Goal: Task Accomplishment & Management: Complete application form

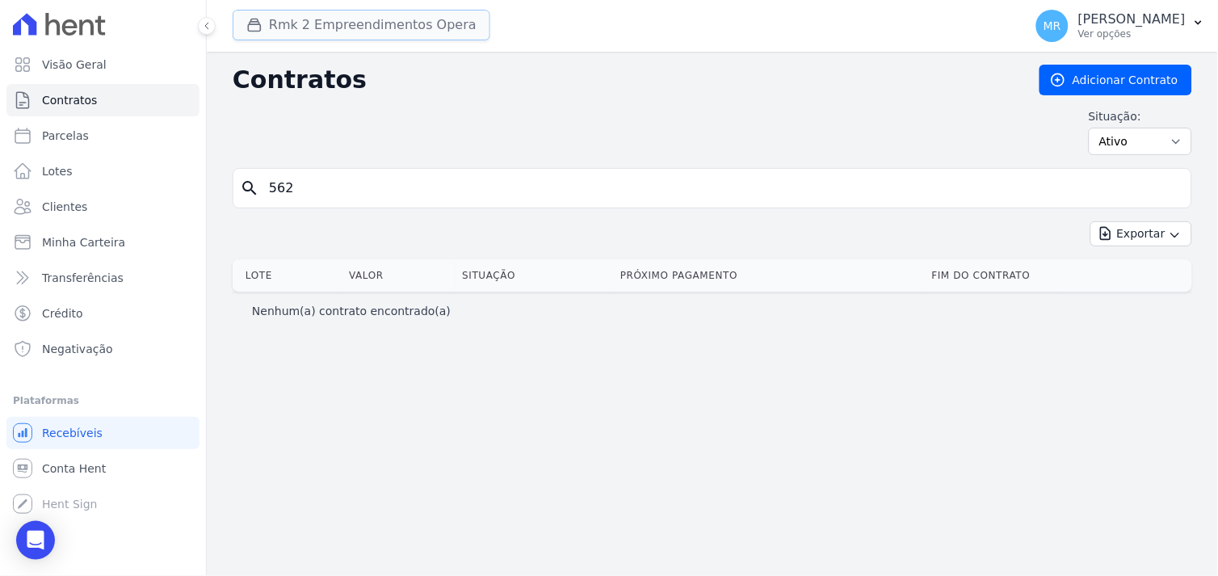
click at [317, 30] on button "Rmk 2 Empreendimentos Opera" at bounding box center [362, 25] width 258 height 31
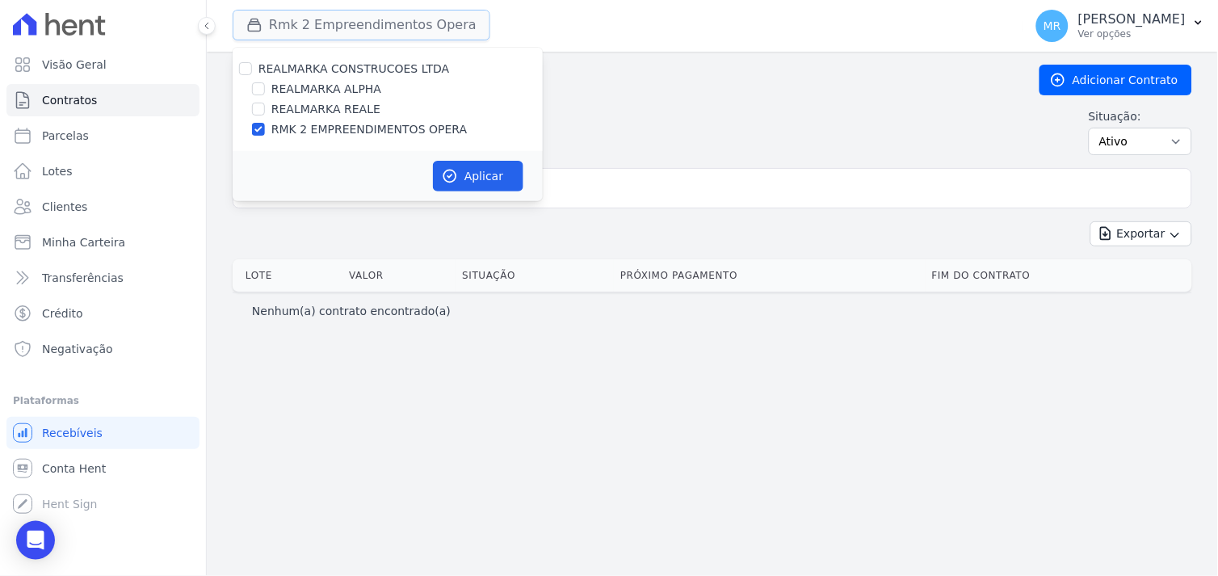
click at [317, 30] on button "Rmk 2 Empreendimentos Opera" at bounding box center [362, 25] width 258 height 31
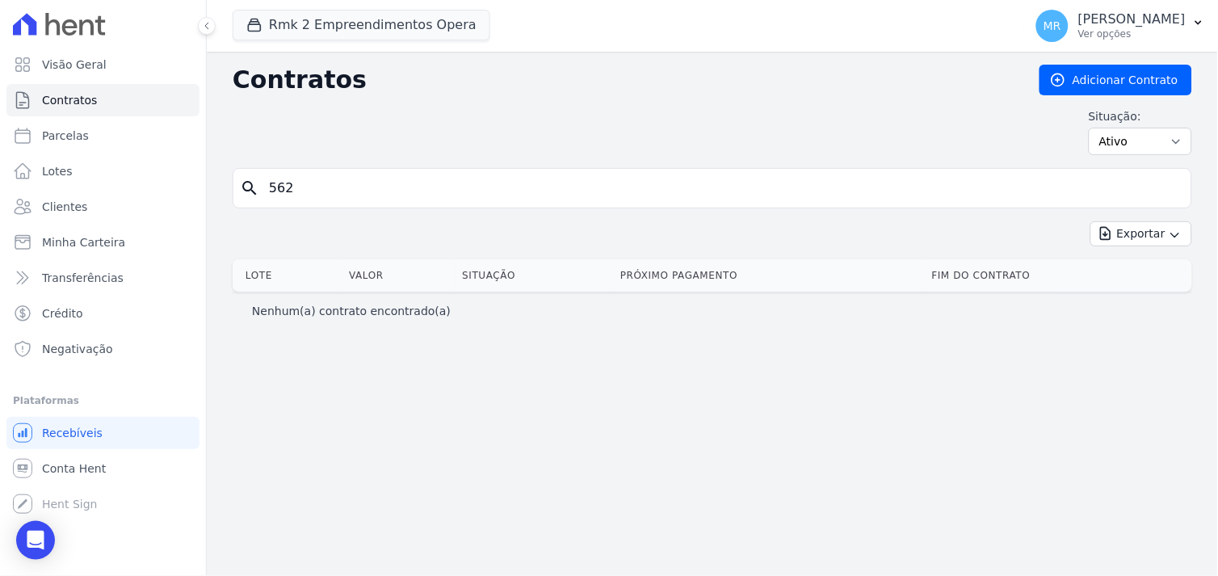
drag, startPoint x: 303, startPoint y: 188, endPoint x: 187, endPoint y: 188, distance: 116.3
click at [189, 191] on div "Visão Geral Contratos Parcelas Lotes Clientes Minha Carteira Transferências Cré…" at bounding box center [609, 288] width 1218 height 576
type input "301"
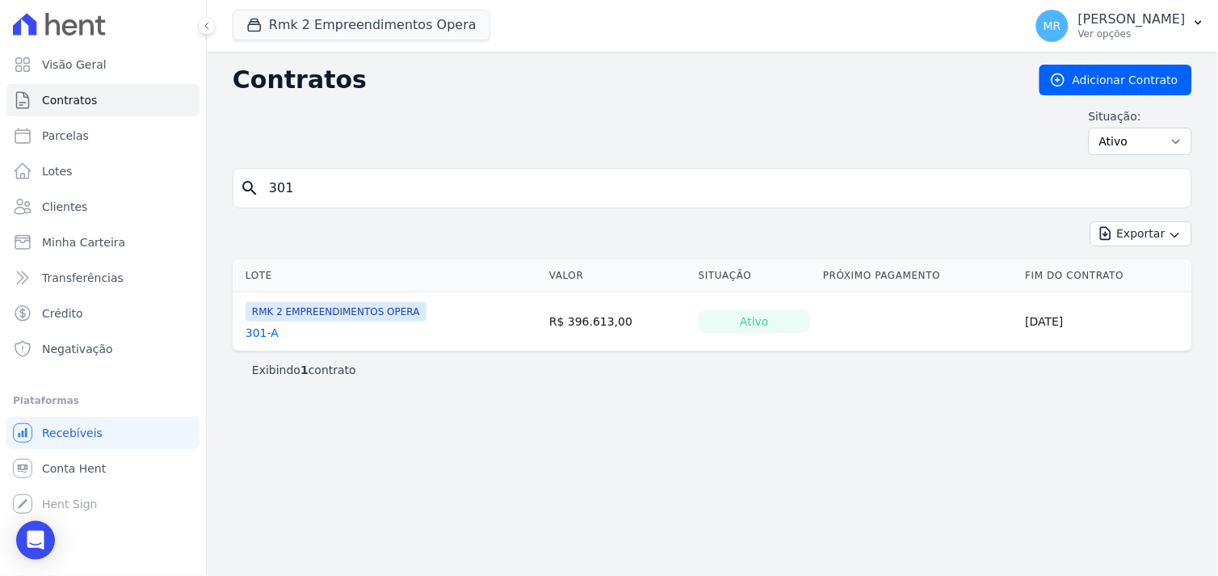
click at [246, 332] on link "301-A" at bounding box center [262, 333] width 33 height 16
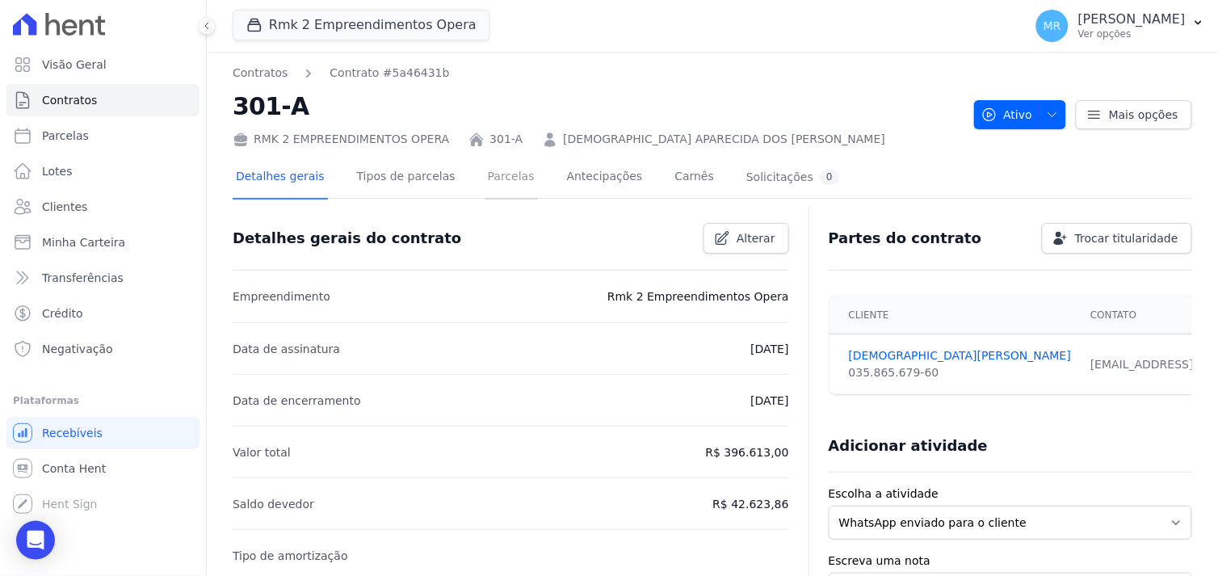
click at [496, 174] on link "Parcelas" at bounding box center [511, 178] width 53 height 43
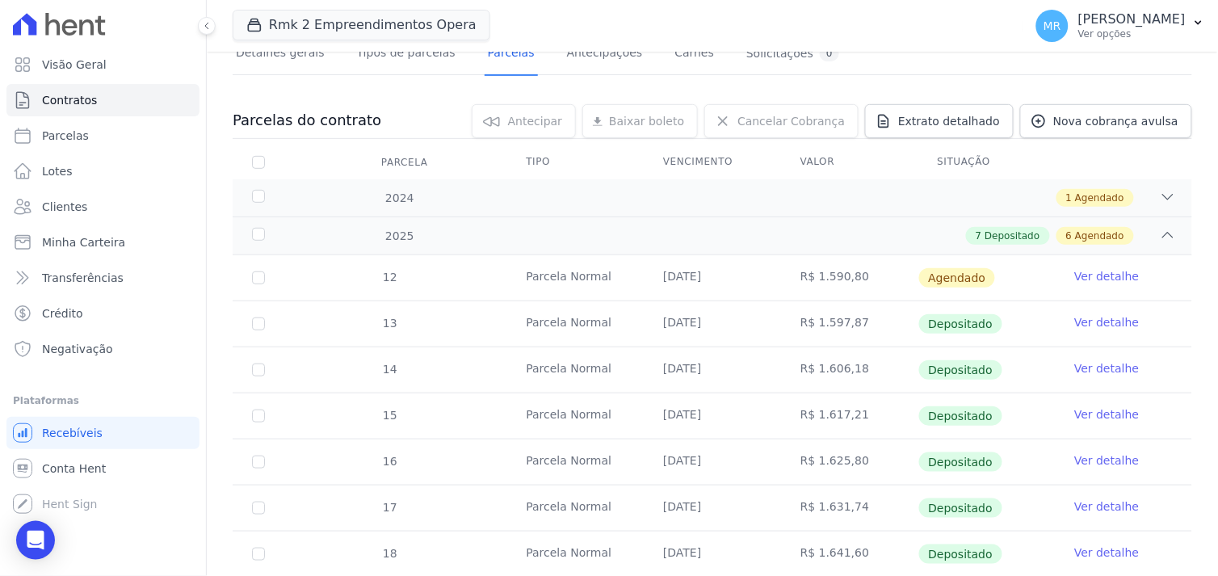
scroll to position [359, 0]
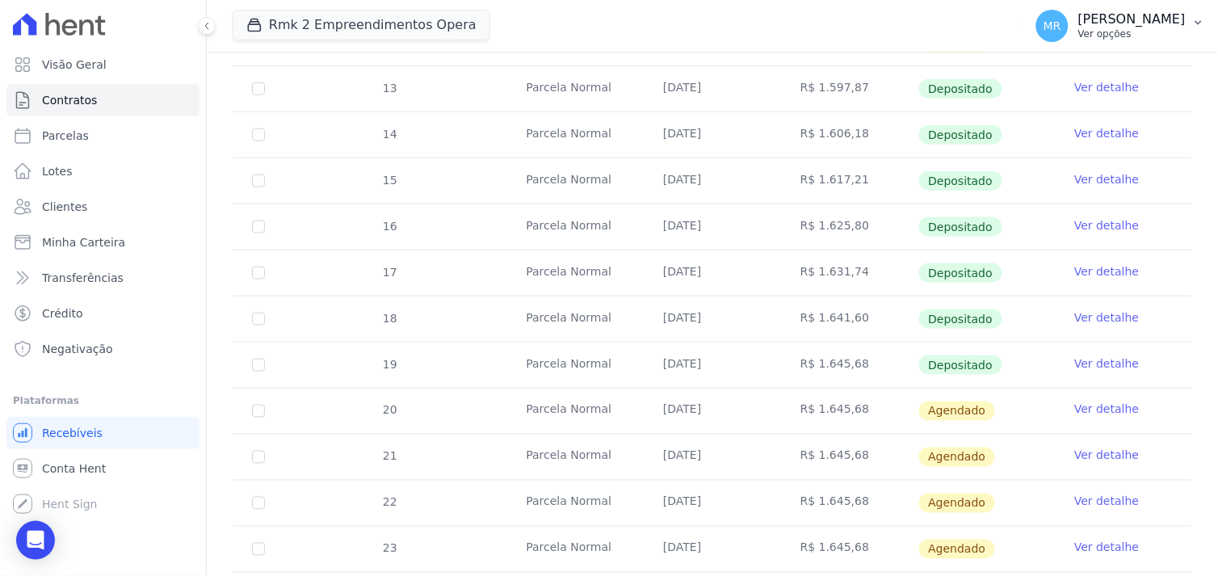
click at [1143, 20] on p "[PERSON_NAME]" at bounding box center [1131, 19] width 107 height 16
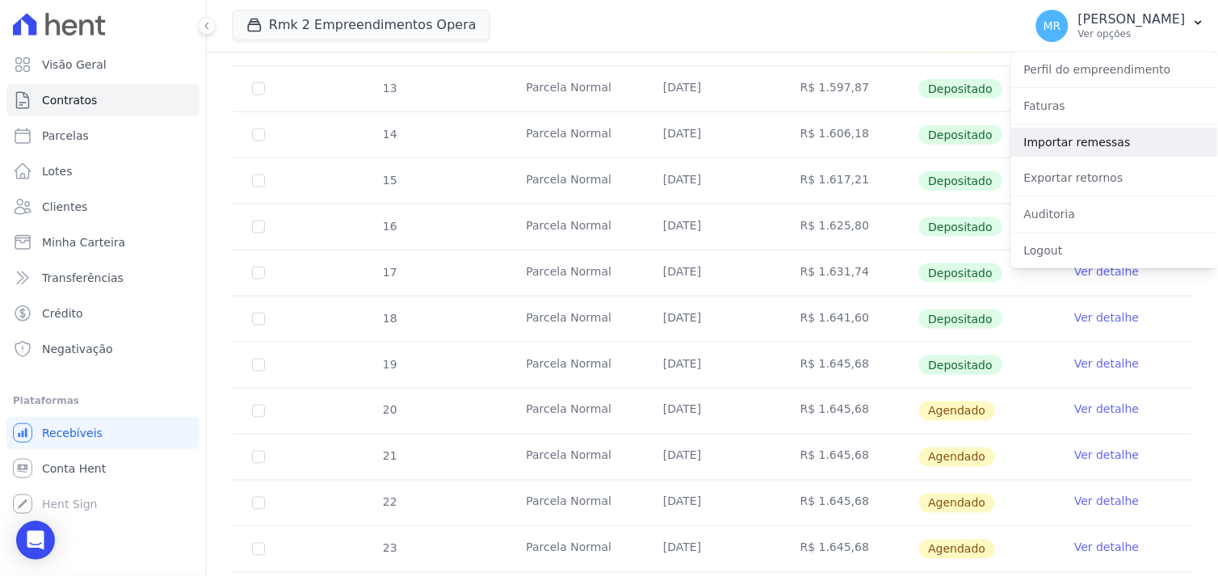
click at [1062, 142] on link "Importar remessas" at bounding box center [1114, 142] width 207 height 29
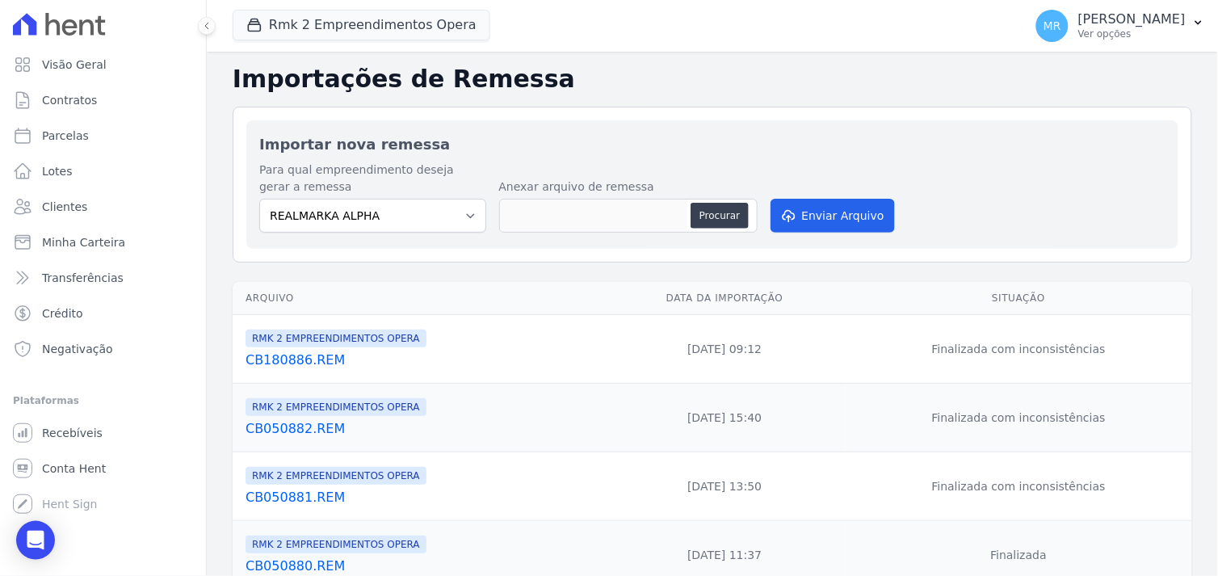
click at [292, 365] on link "CB180886.REM" at bounding box center [422, 360] width 352 height 19
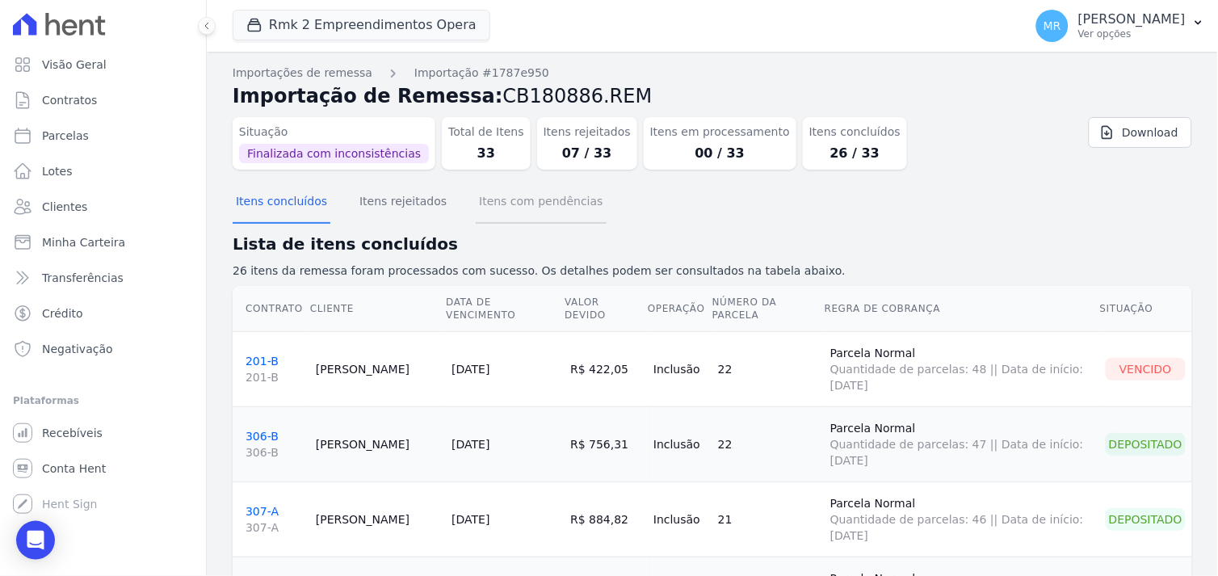
click at [544, 206] on button "Itens com pendências" at bounding box center [541, 203] width 130 height 42
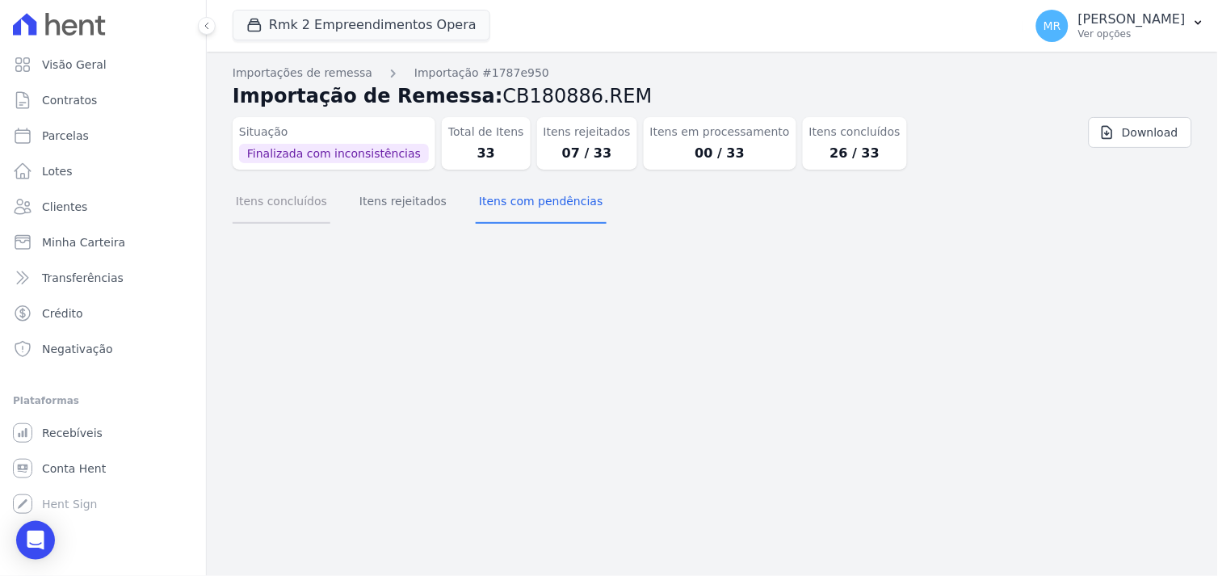
click at [299, 208] on button "Itens concluídos" at bounding box center [282, 203] width 98 height 42
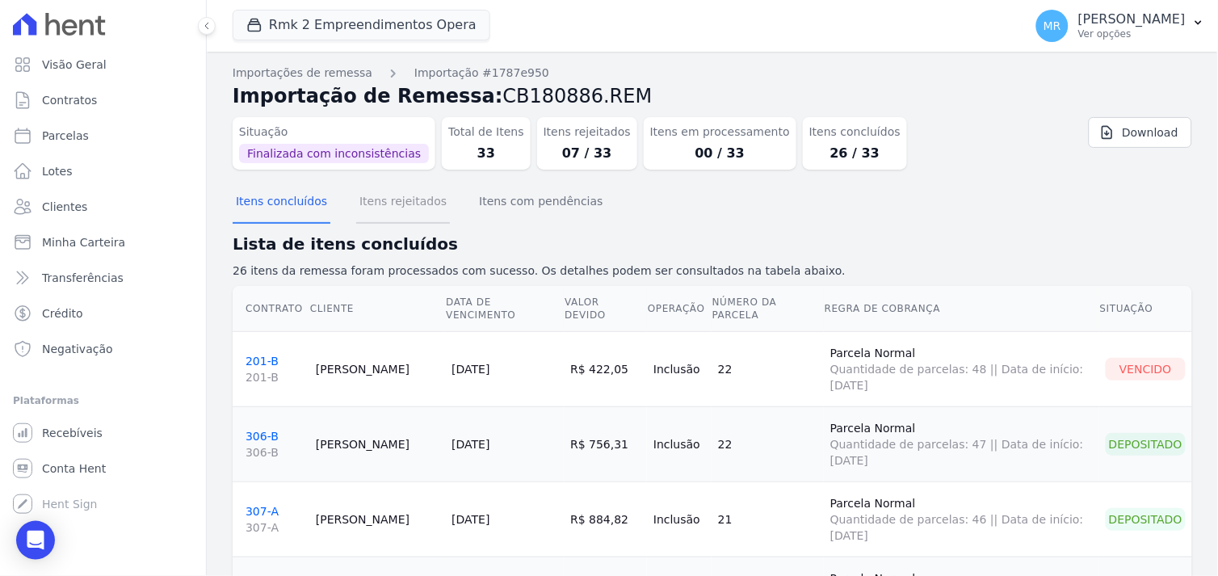
click at [384, 203] on button "Itens rejeitados" at bounding box center [403, 203] width 94 height 42
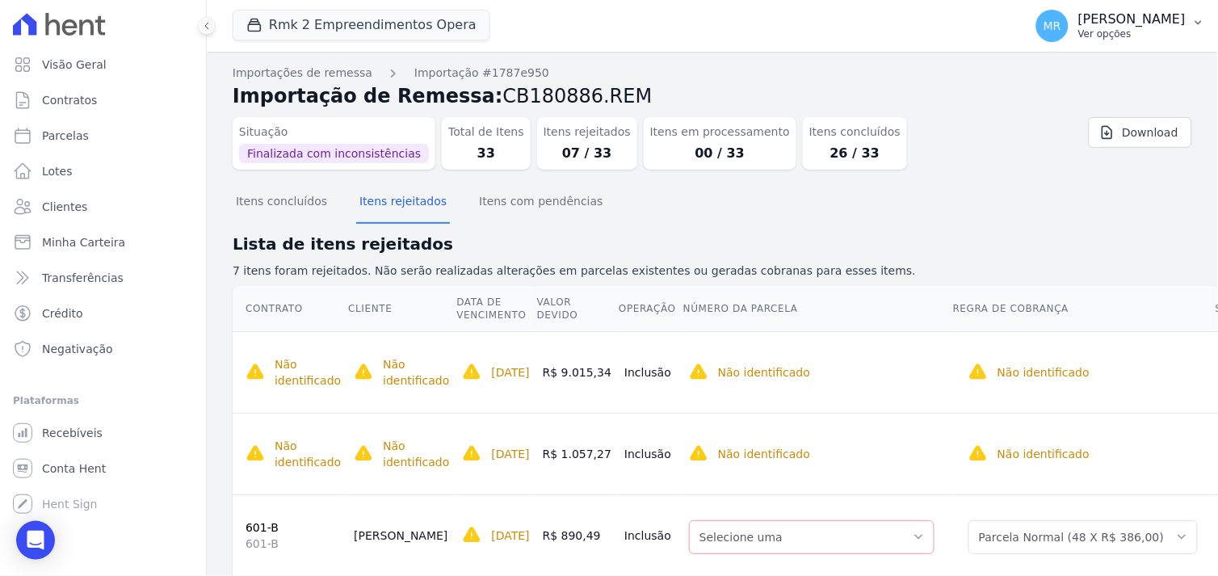
click at [1152, 25] on p "[PERSON_NAME]" at bounding box center [1131, 19] width 107 height 16
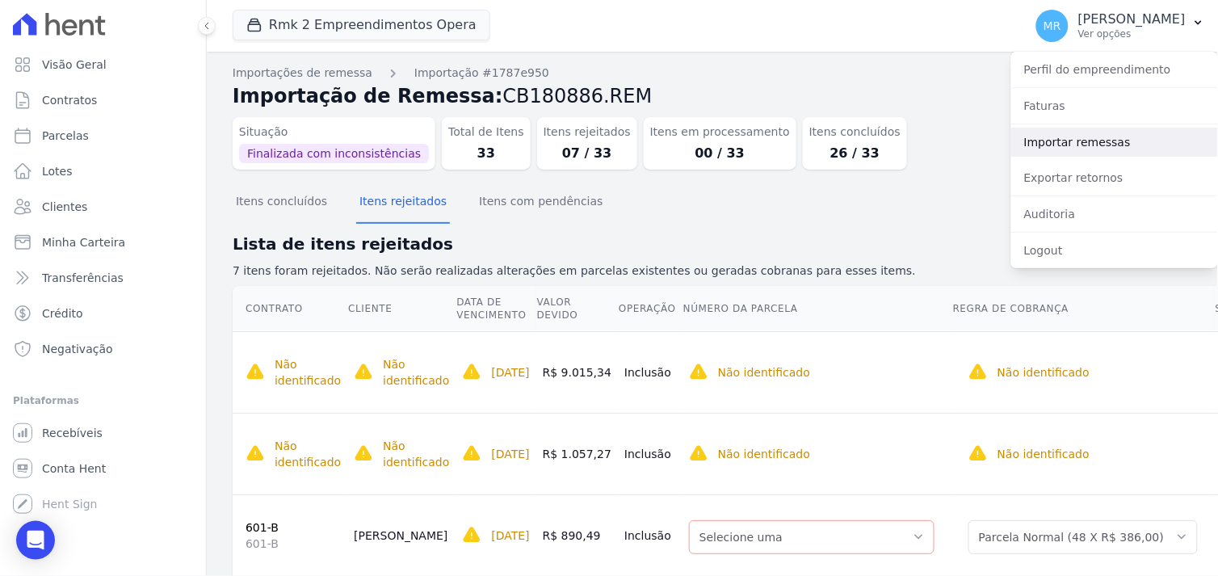
click at [1053, 148] on link "Importar remessas" at bounding box center [1114, 142] width 207 height 29
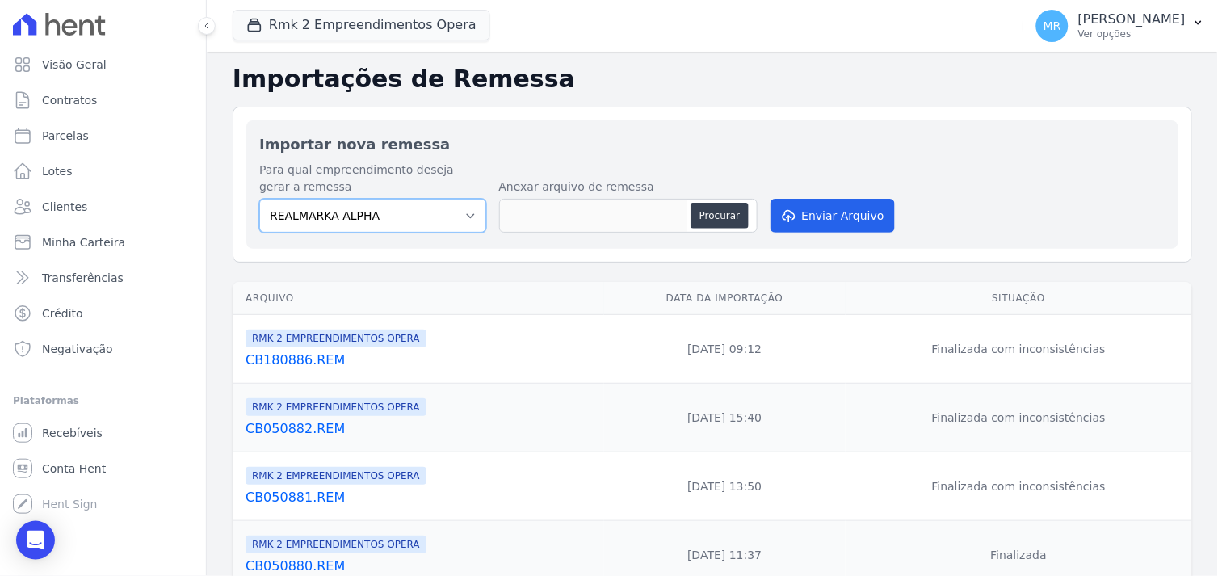
click at [471, 214] on select "REALMARKA ALPHA REALMARKA REALE RMK 2 EMPREENDIMENTOS OPERA" at bounding box center [372, 216] width 227 height 34
select select "16462f68-d5f3-4053-9b2f-c9981f2a4aae"
click at [259, 199] on select "REALMARKA ALPHA REALMARKA REALE RMK 2 EMPREENDIMENTOS OPERA" at bounding box center [372, 216] width 227 height 34
click at [708, 203] on button "Procurar" at bounding box center [720, 216] width 58 height 26
type input "CB260889.REM"
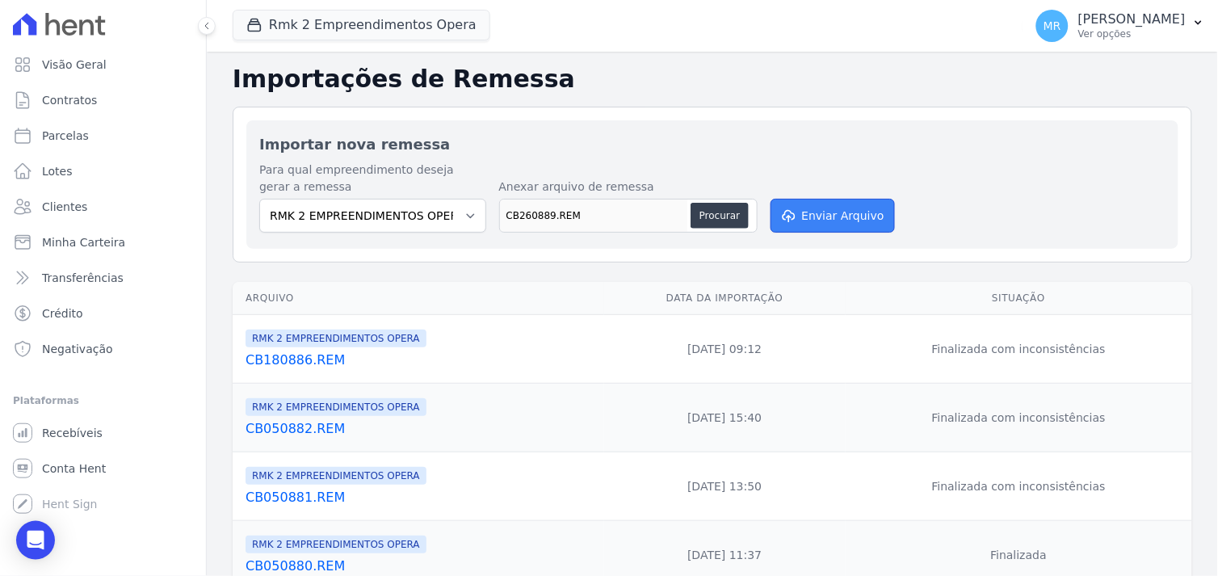
click at [837, 217] on button "Enviar Arquivo" at bounding box center [833, 216] width 124 height 34
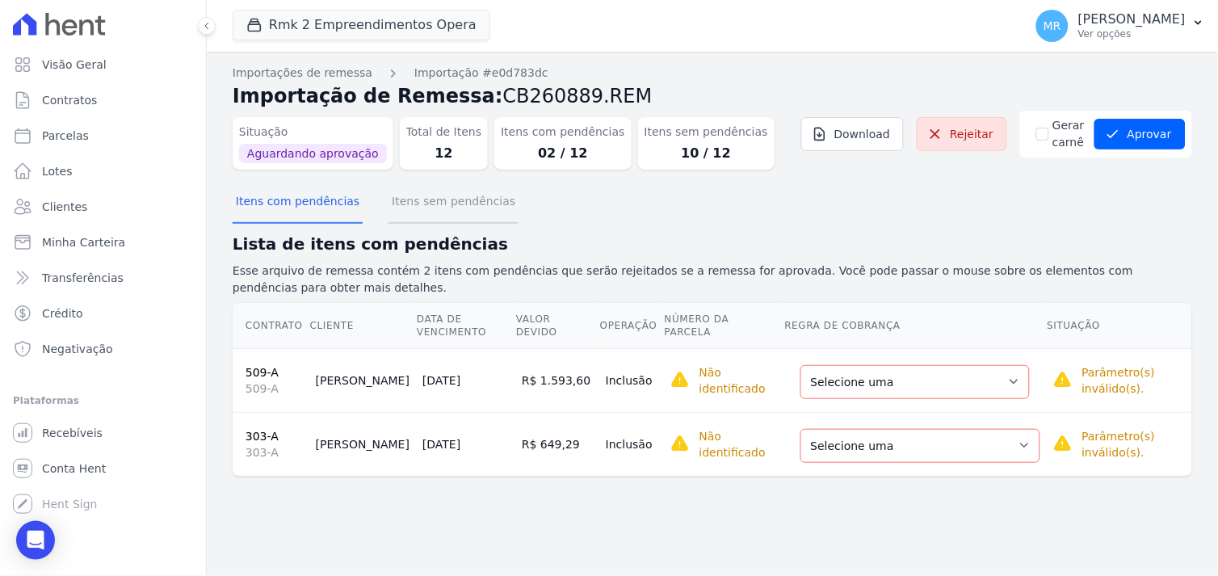
click at [428, 200] on button "Itens sem pendências" at bounding box center [454, 203] width 130 height 42
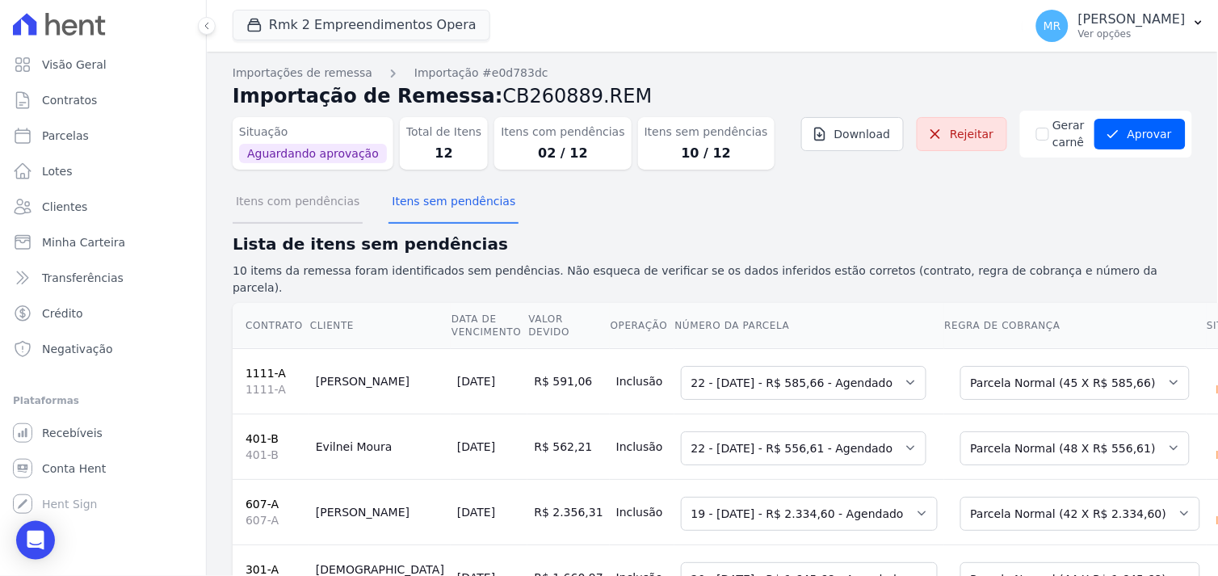
click at [315, 205] on button "Itens com pendências" at bounding box center [298, 203] width 130 height 42
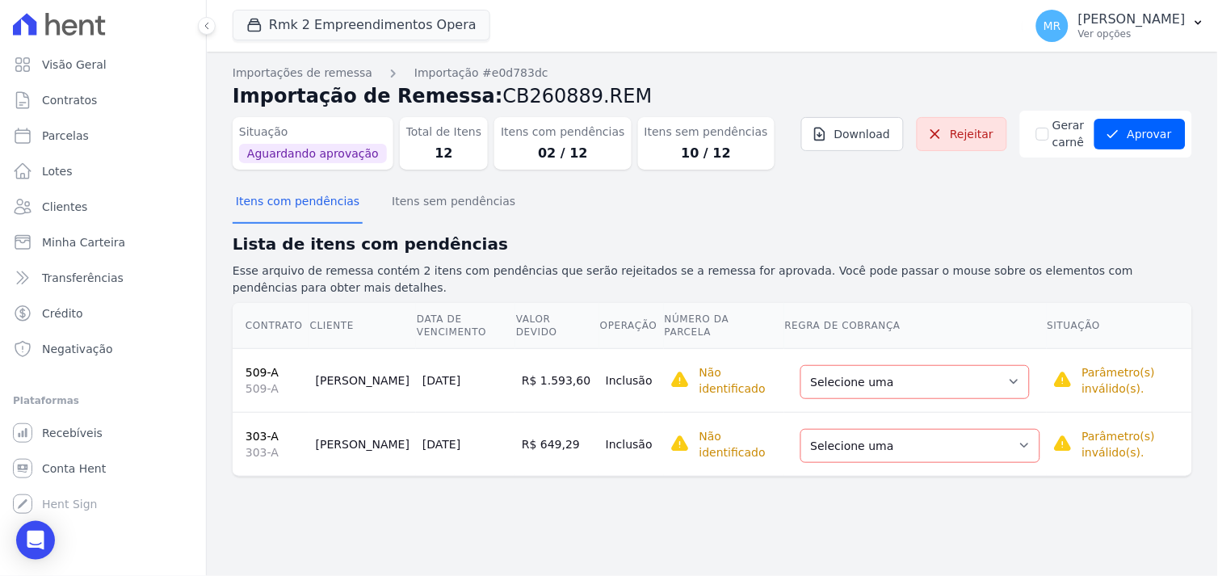
click at [257, 366] on link "509-A" at bounding box center [262, 372] width 33 height 13
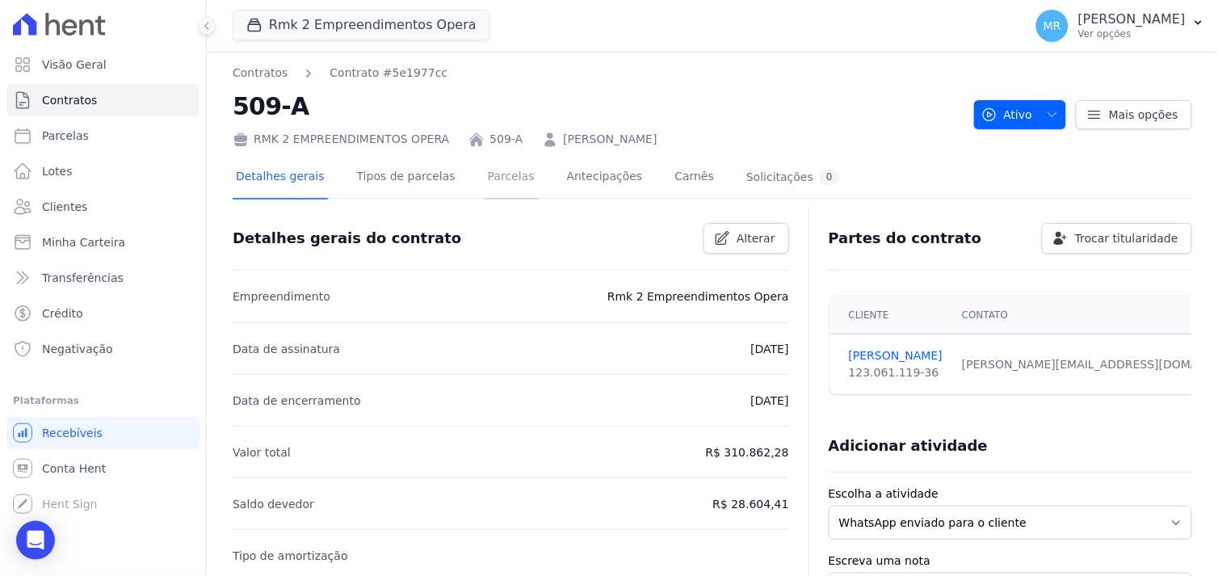
click at [485, 183] on link "Parcelas" at bounding box center [511, 178] width 53 height 43
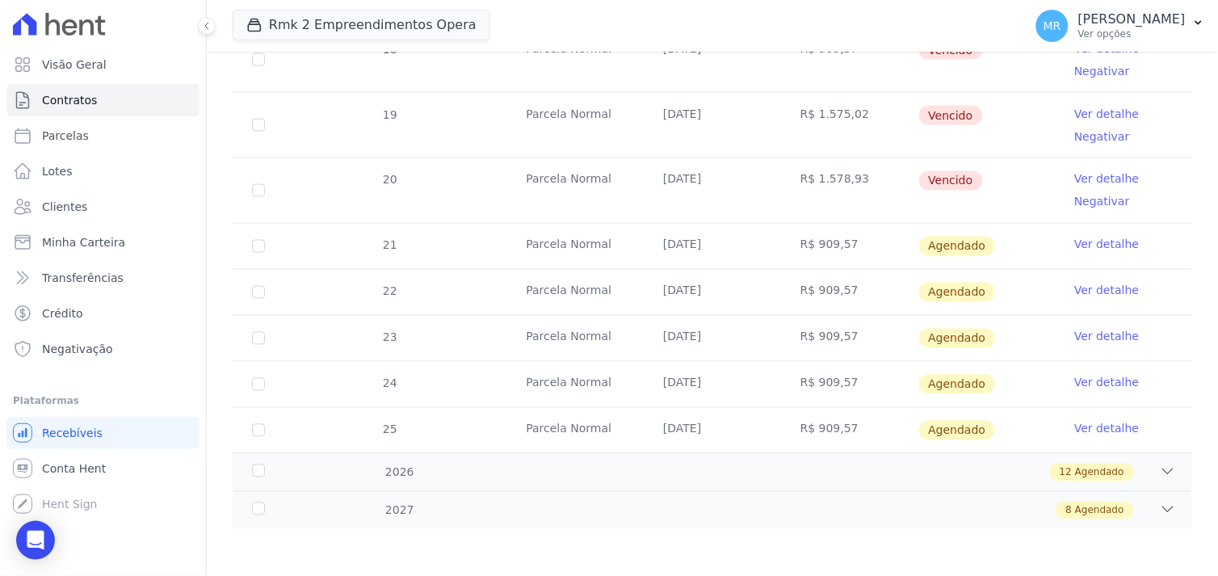
scroll to position [556, 0]
drag, startPoint x: 1087, startPoint y: 241, endPoint x: 1070, endPoint y: 244, distance: 16.5
click at [1085, 241] on link "Ver detalhe" at bounding box center [1106, 244] width 65 height 16
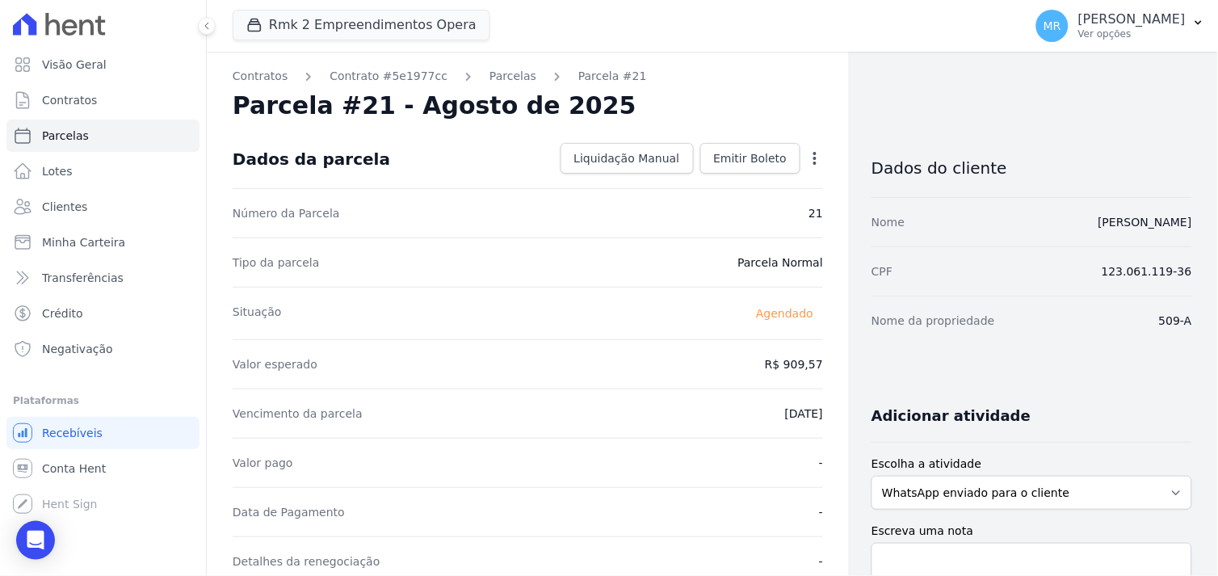
click at [807, 158] on icon "button" at bounding box center [815, 158] width 16 height 16
click at [723, 179] on link "Alterar" at bounding box center [746, 180] width 142 height 29
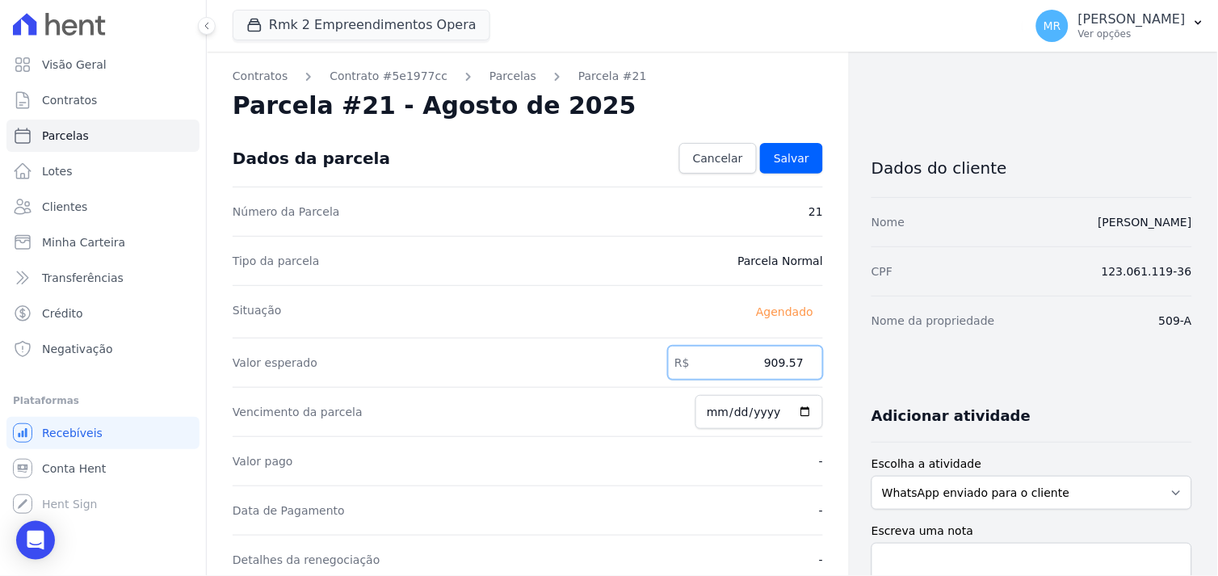
drag, startPoint x: 720, startPoint y: 360, endPoint x: 965, endPoint y: 267, distance: 262.9
type input "1593.60"
click at [792, 157] on span "Salvar" at bounding box center [792, 158] width 36 height 16
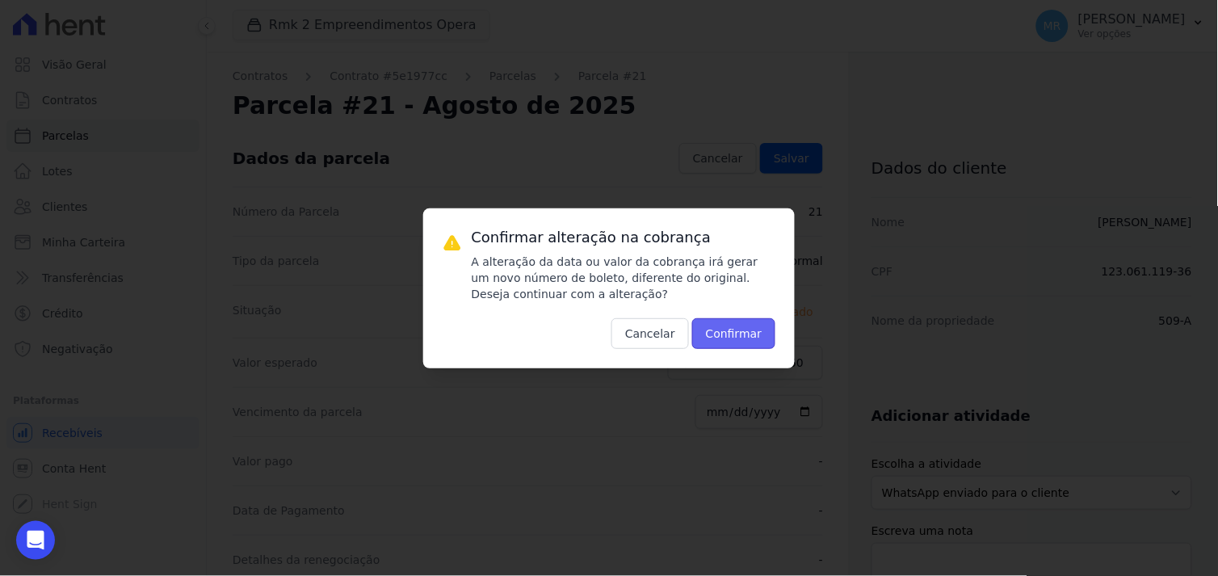
click at [729, 331] on button "Confirmar" at bounding box center [734, 333] width 84 height 31
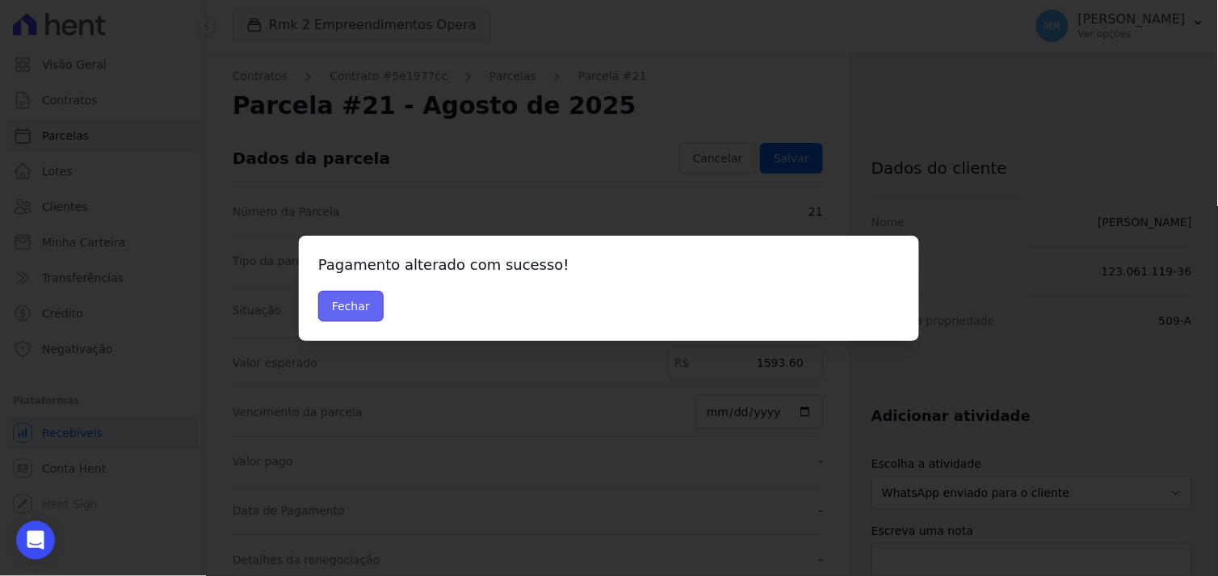
click at [356, 310] on button "Fechar" at bounding box center [350, 306] width 65 height 31
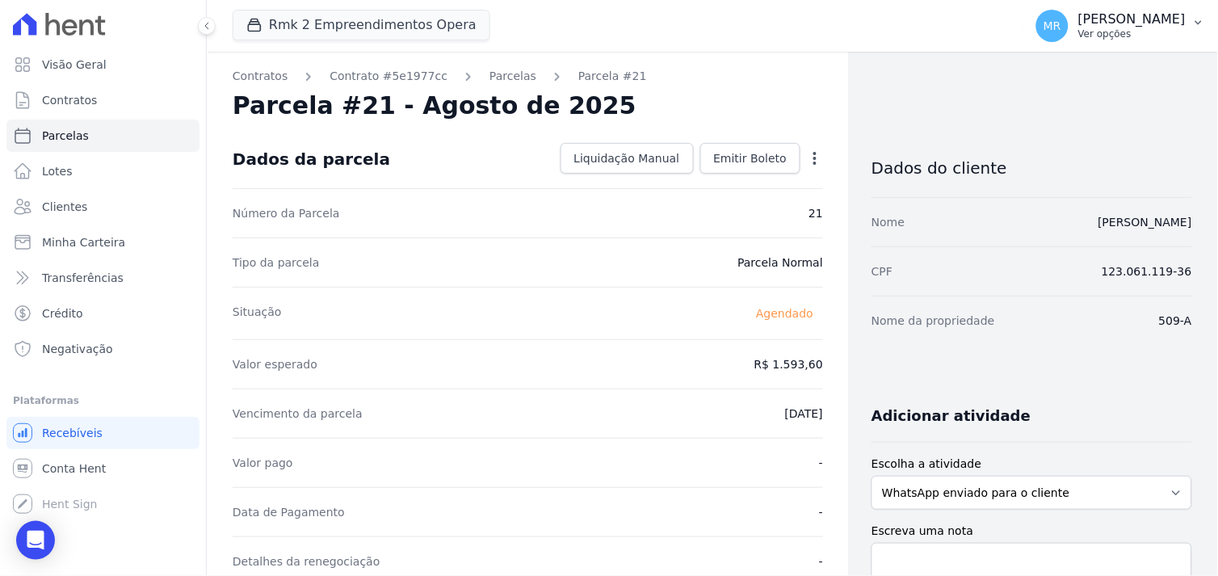
drag, startPoint x: 1158, startPoint y: 21, endPoint x: 1145, endPoint y: 20, distance: 13.8
click at [1156, 21] on p "[PERSON_NAME]" at bounding box center [1131, 19] width 107 height 16
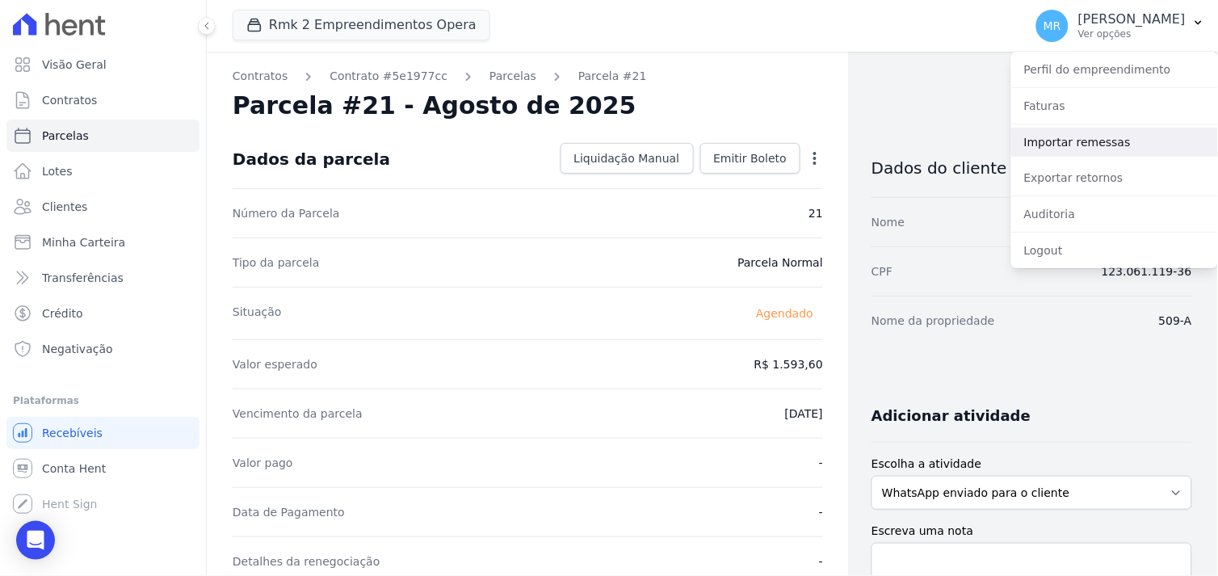
click at [1077, 142] on link "Importar remessas" at bounding box center [1114, 142] width 207 height 29
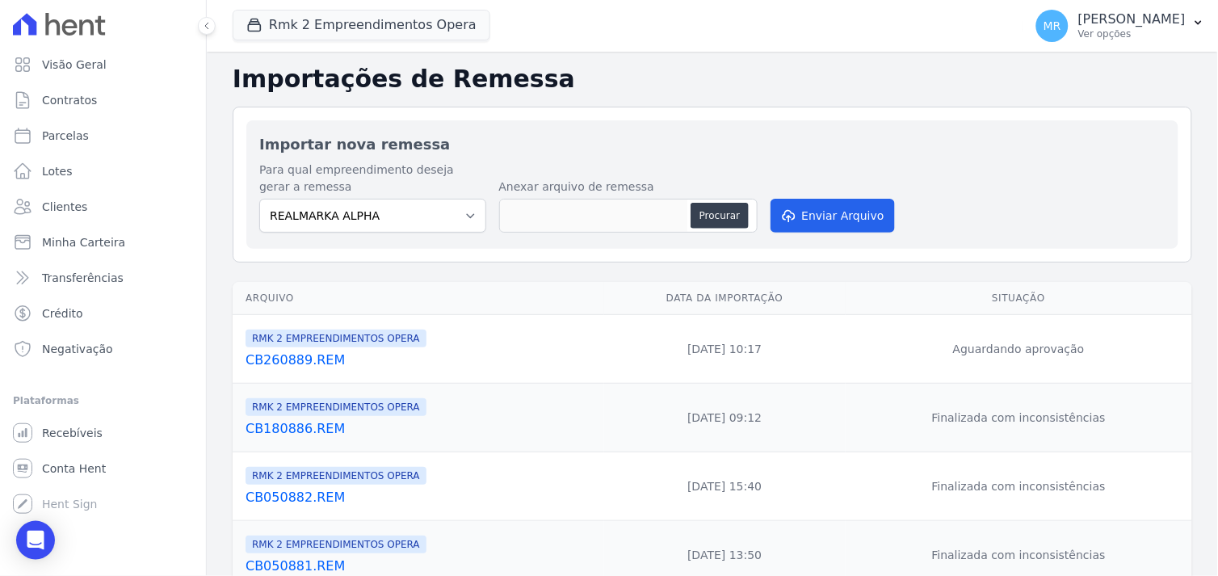
click at [307, 359] on link "CB260889.REM" at bounding box center [422, 360] width 352 height 19
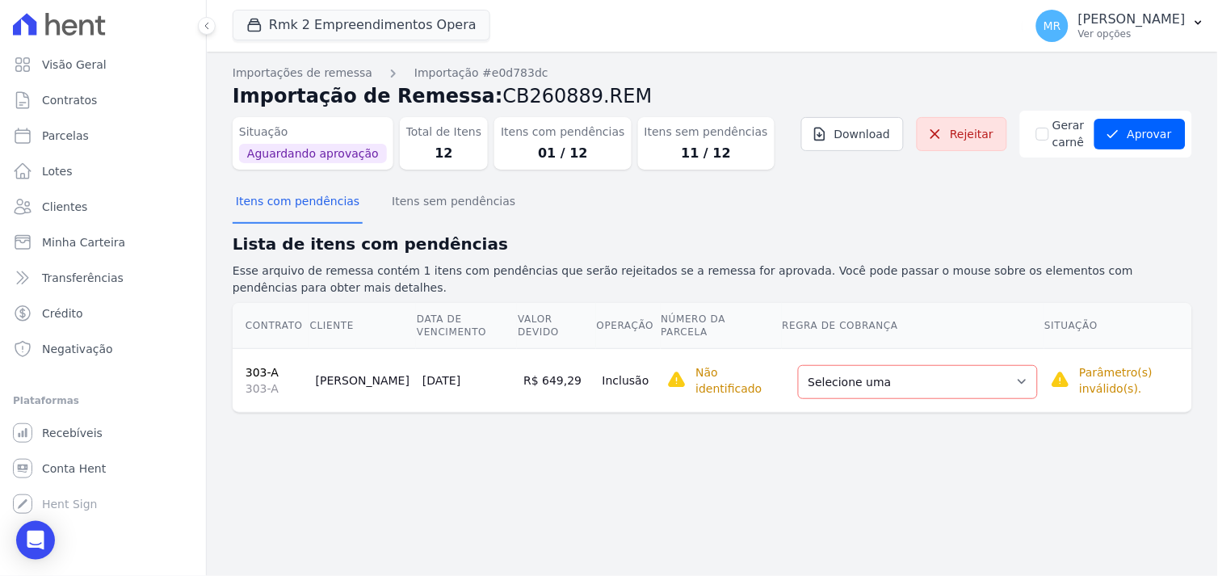
click at [256, 366] on link "303-A" at bounding box center [262, 372] width 33 height 13
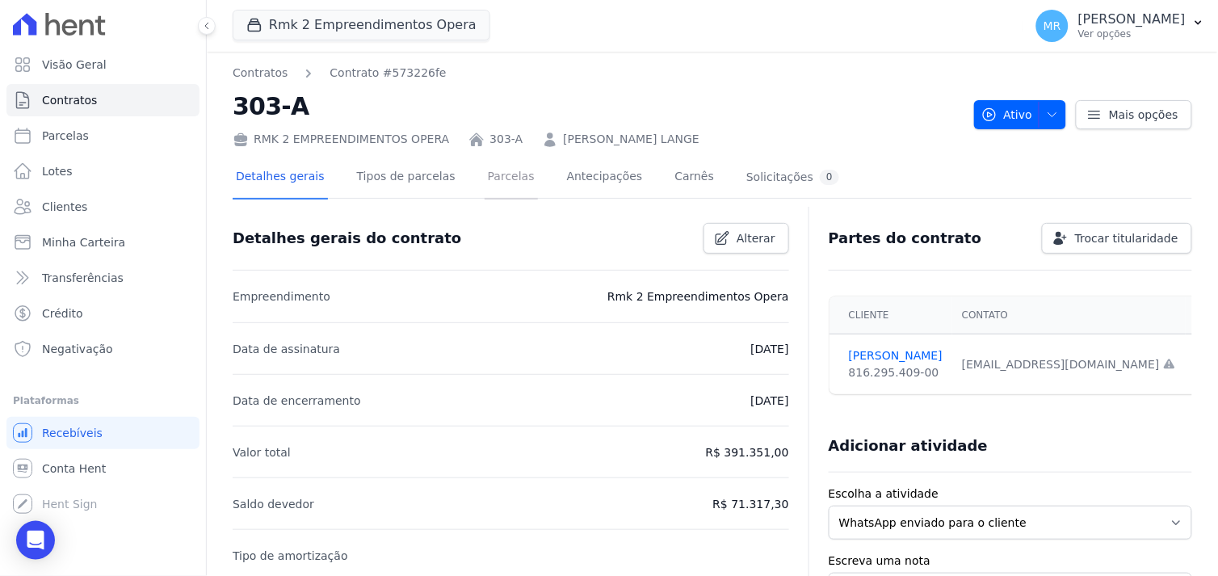
click at [494, 178] on link "Parcelas" at bounding box center [511, 178] width 53 height 43
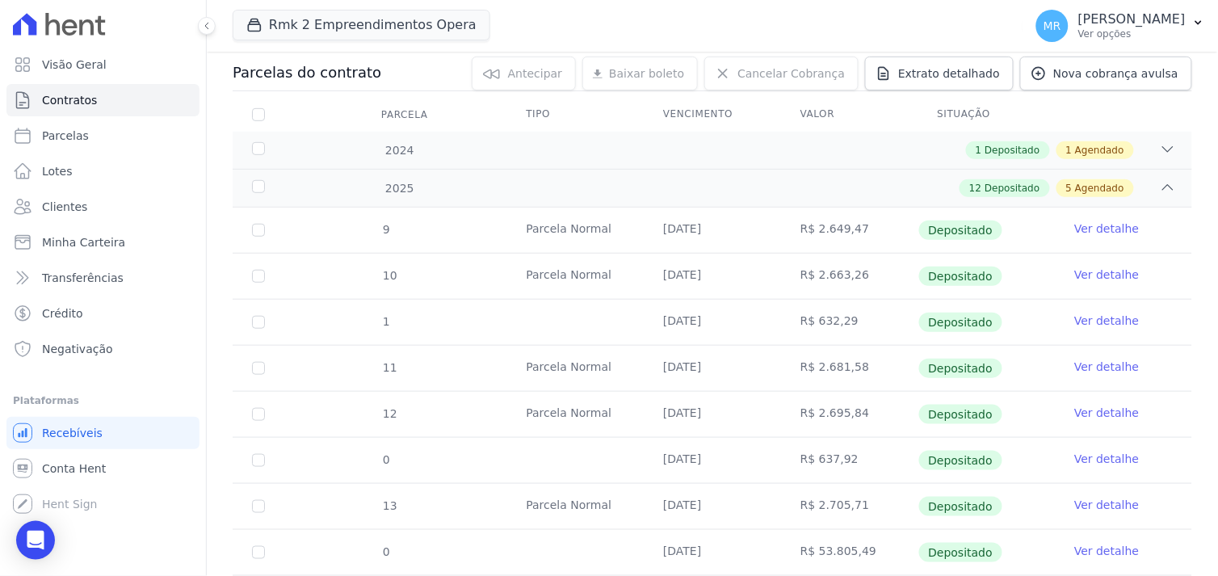
scroll to position [82, 0]
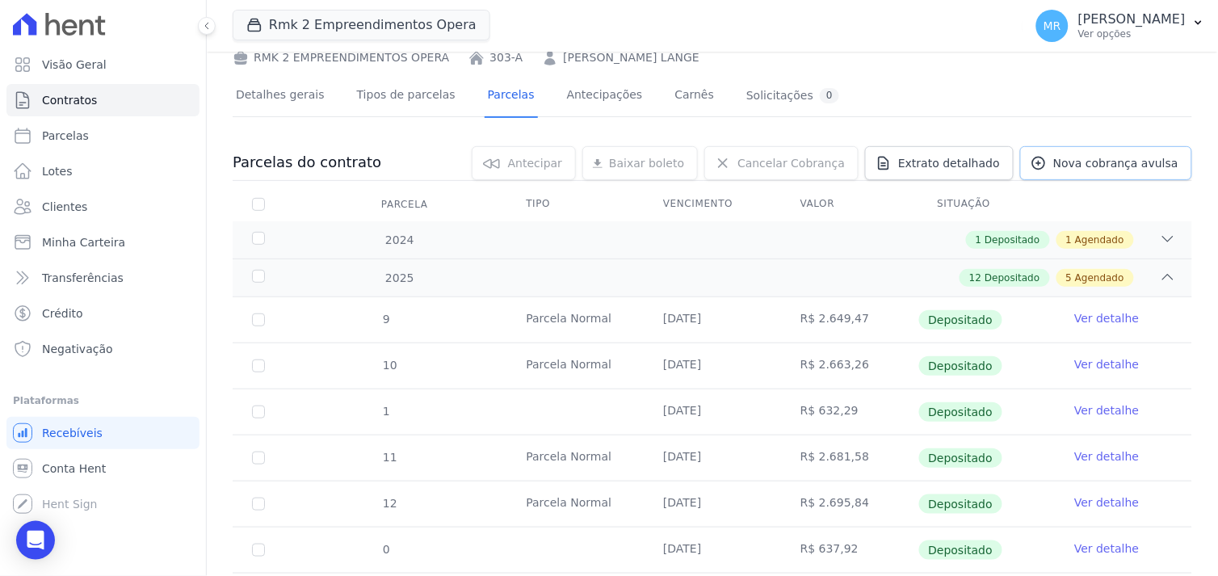
click at [1120, 163] on span "Nova cobrança avulsa" at bounding box center [1115, 163] width 125 height 16
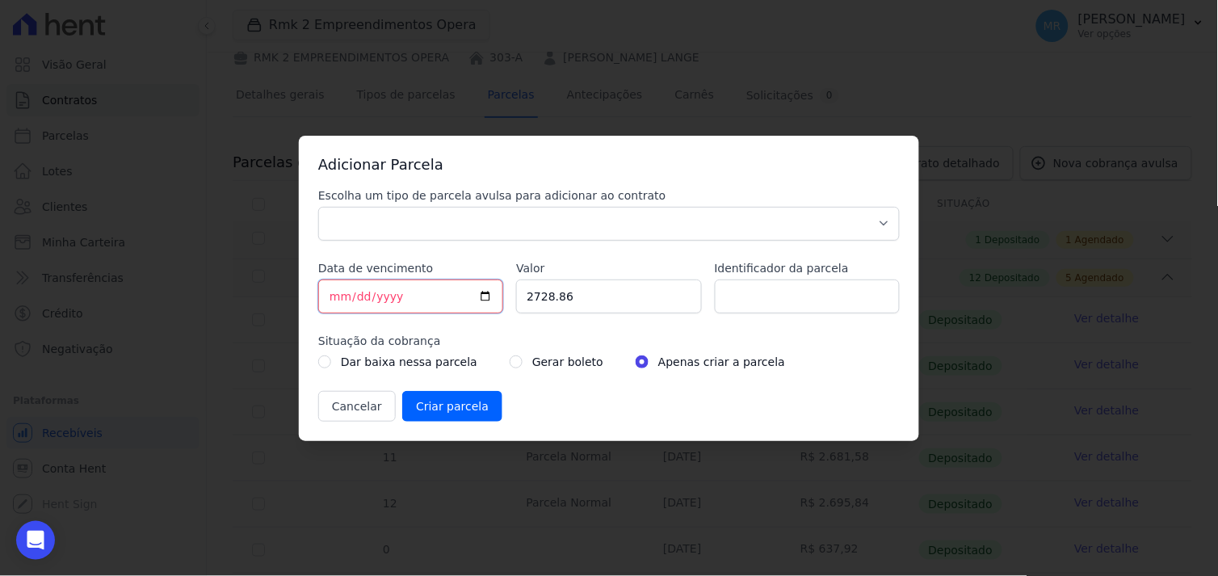
drag, startPoint x: 390, startPoint y: 299, endPoint x: 321, endPoint y: 291, distance: 69.9
click at [321, 291] on input "[DATE]" at bounding box center [410, 297] width 185 height 34
type input "[DATE]"
type input "649.28"
click at [510, 359] on input "radio" at bounding box center [516, 361] width 13 height 13
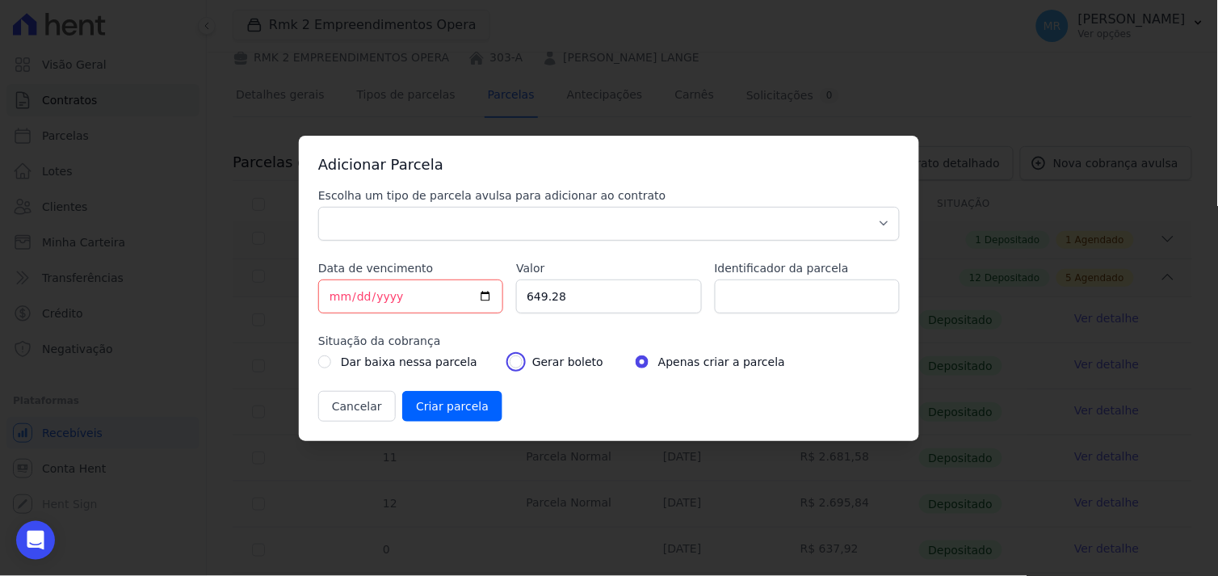
radio input "true"
click at [636, 360] on div "Apenas criar a parcela" at bounding box center [710, 361] width 149 height 19
click at [636, 361] on input "radio" at bounding box center [642, 361] width 13 height 13
radio input "true"
drag, startPoint x: 439, startPoint y: 410, endPoint x: 740, endPoint y: 448, distance: 302.8
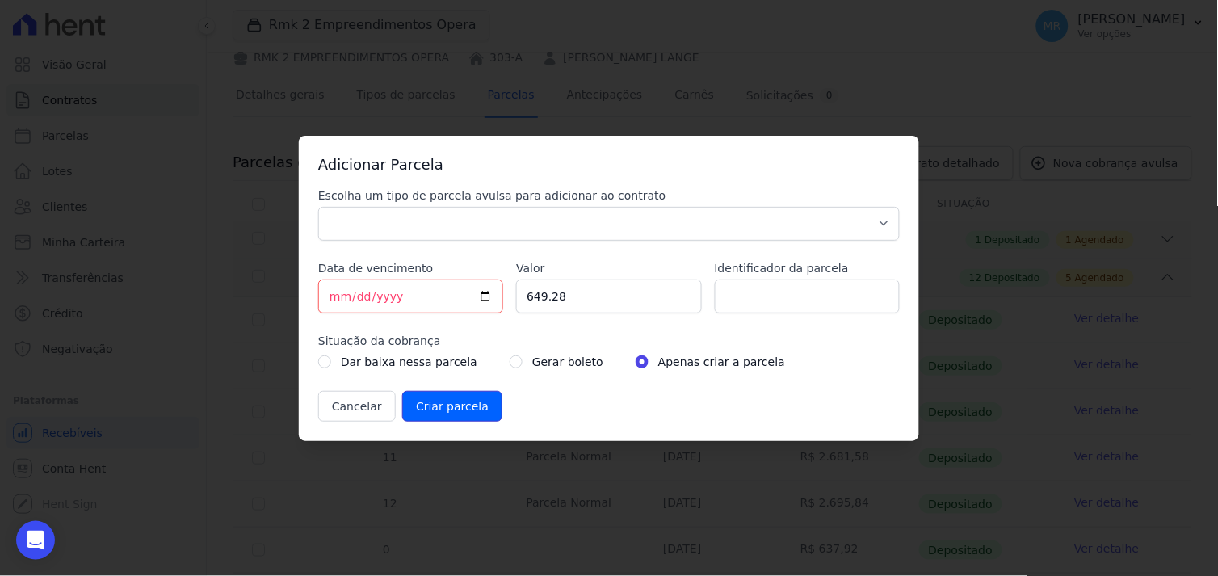
click at [440, 410] on input "Criar parcela" at bounding box center [452, 406] width 100 height 31
click at [785, 224] on select "Parcela Normal Sinal Caução Intercalada Chaves Pré Chaves Pós Chaves Taxas Quit…" at bounding box center [609, 224] width 582 height 34
select select "standard"
click at [318, 207] on select "Parcela Normal Sinal Caução Intercalada Chaves Pré Chaves Pós Chaves Taxas Quit…" at bounding box center [609, 224] width 582 height 34
click at [439, 410] on input "Criar parcela" at bounding box center [452, 406] width 100 height 31
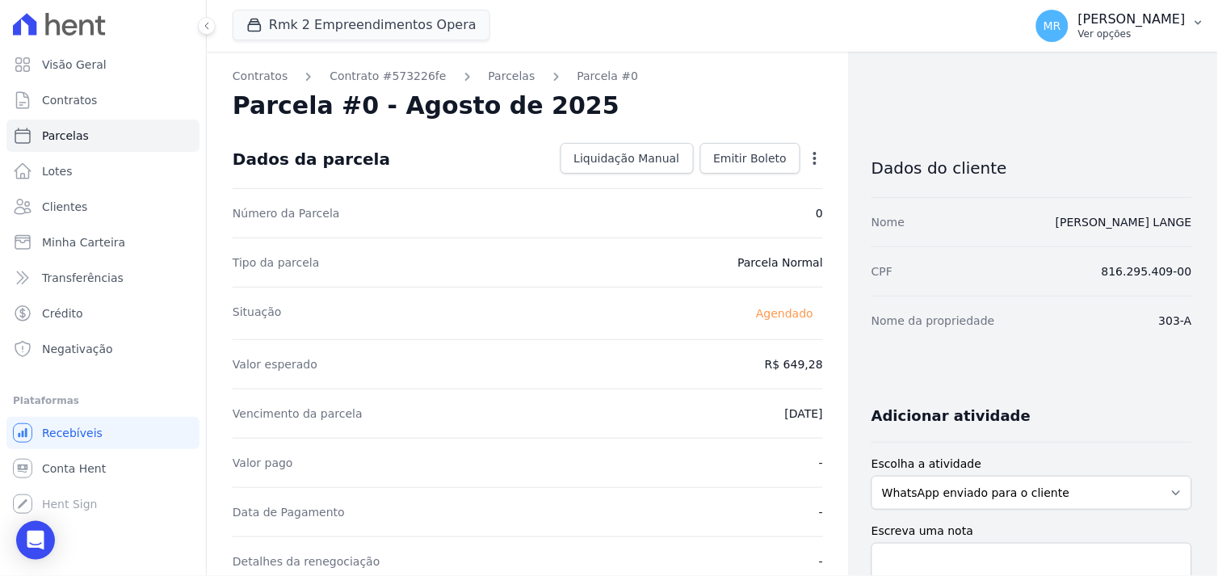
click at [1144, 25] on p "[PERSON_NAME]" at bounding box center [1131, 19] width 107 height 16
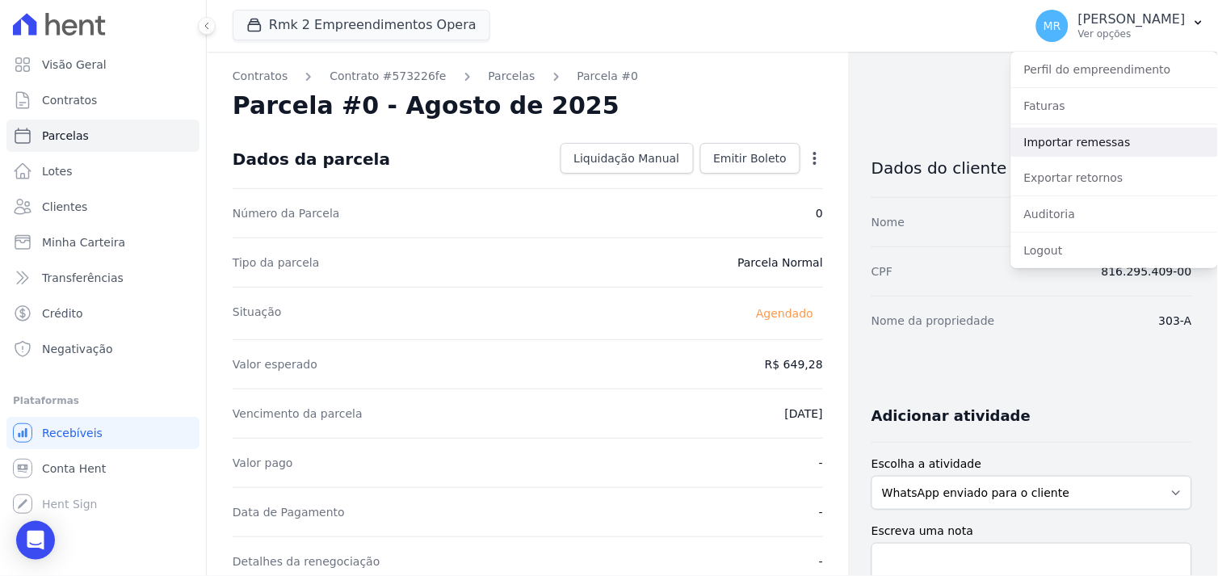
click at [1072, 146] on link "Importar remessas" at bounding box center [1114, 142] width 207 height 29
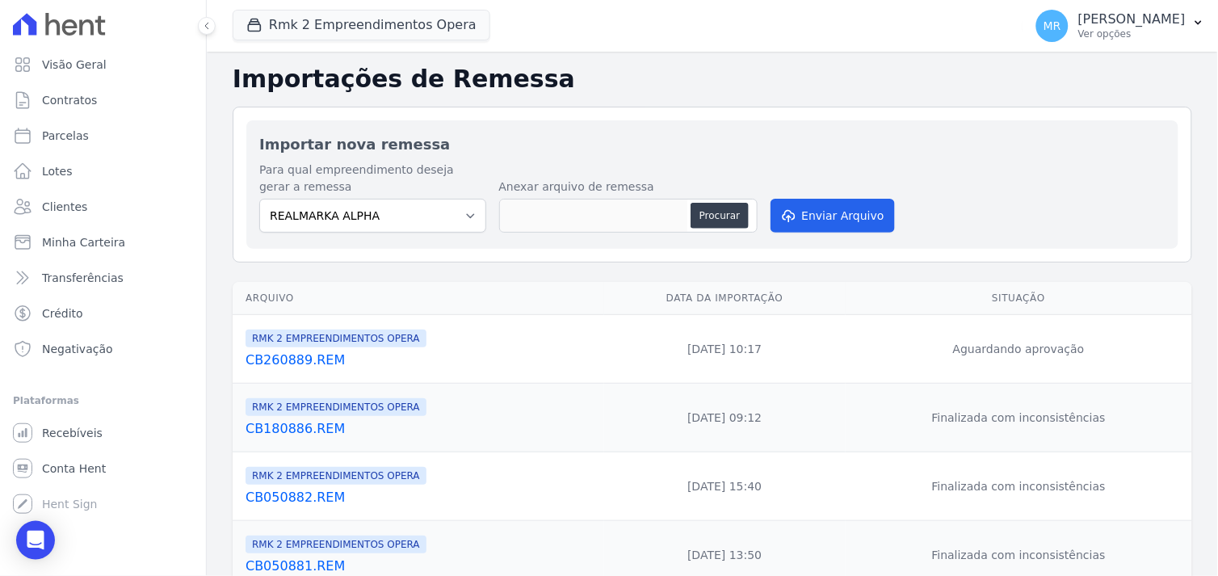
click at [291, 359] on link "CB260889.REM" at bounding box center [422, 360] width 352 height 19
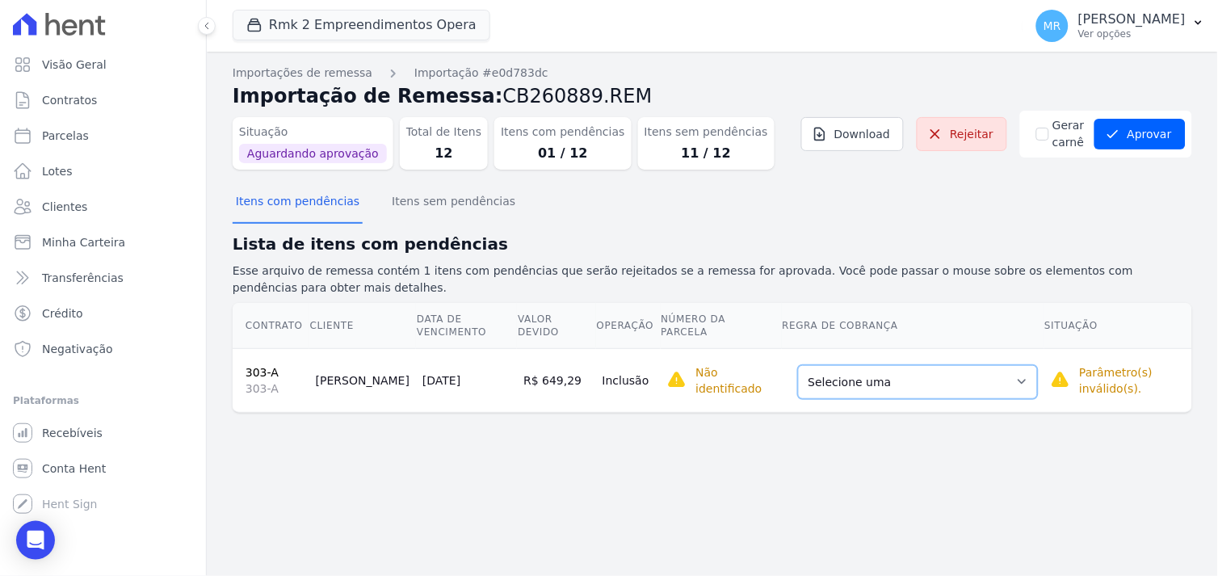
click at [994, 367] on select "Selecione uma Nova Parcela Avulsa Parcela Avulsa Existente Parcela Normal (40 X…" at bounding box center [918, 382] width 240 height 34
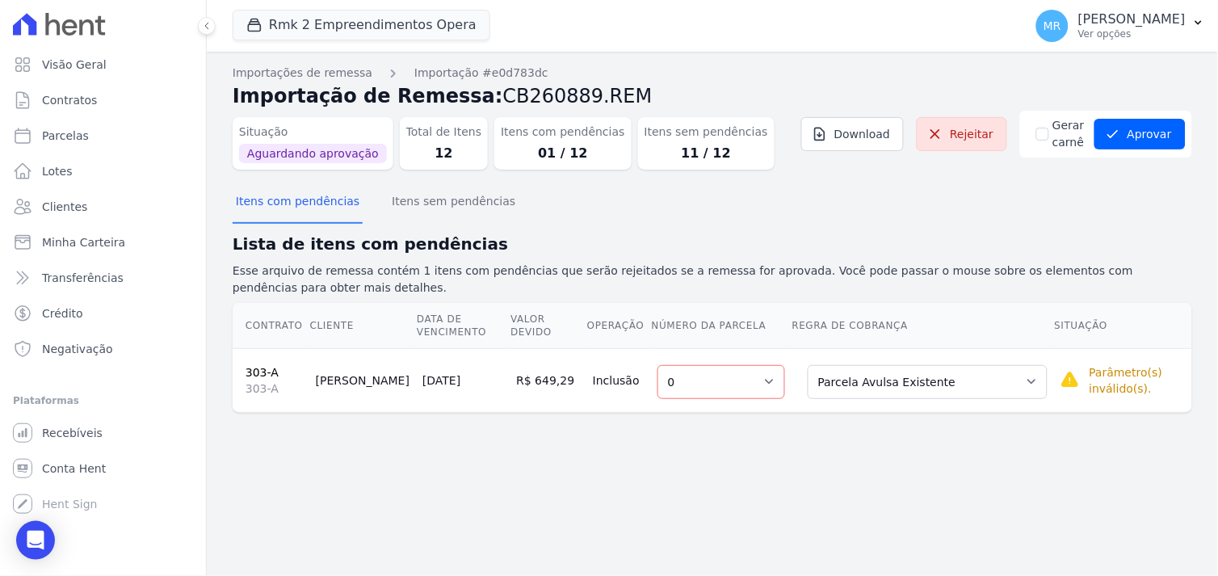
click at [730, 458] on div "Importações de remessa Importação #e0d783dc Importação de Remessa: CB260889.REM…" at bounding box center [712, 314] width 1011 height 524
drag, startPoint x: 1170, startPoint y: 132, endPoint x: 994, endPoint y: 183, distance: 182.5
click at [1162, 134] on button "Aprovar" at bounding box center [1140, 134] width 91 height 31
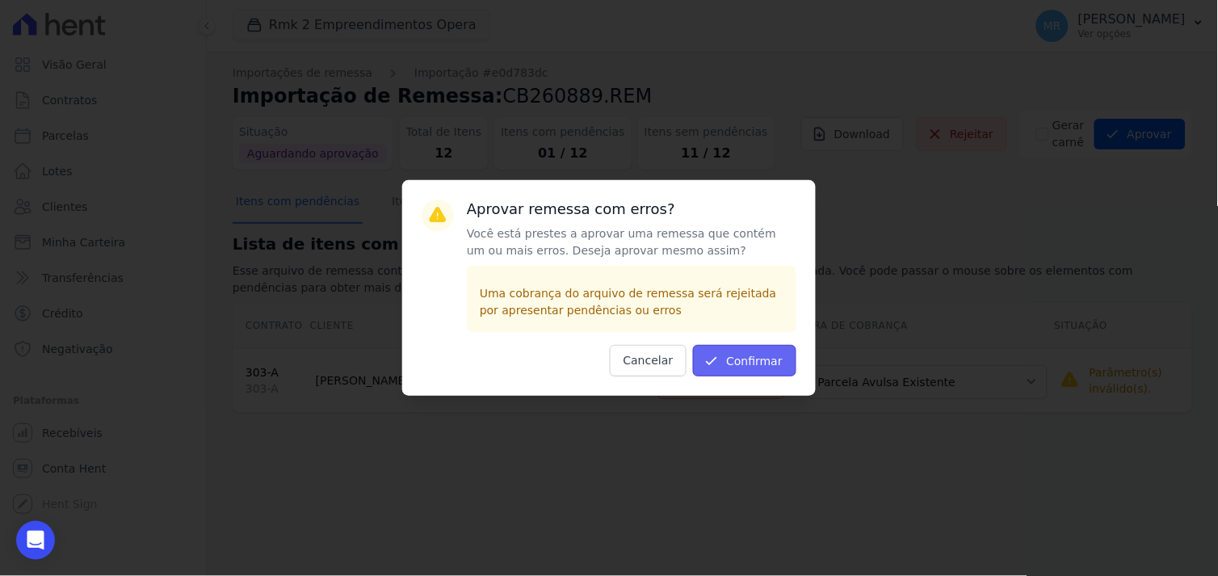
click at [747, 351] on button "Confirmar" at bounding box center [744, 361] width 103 height 32
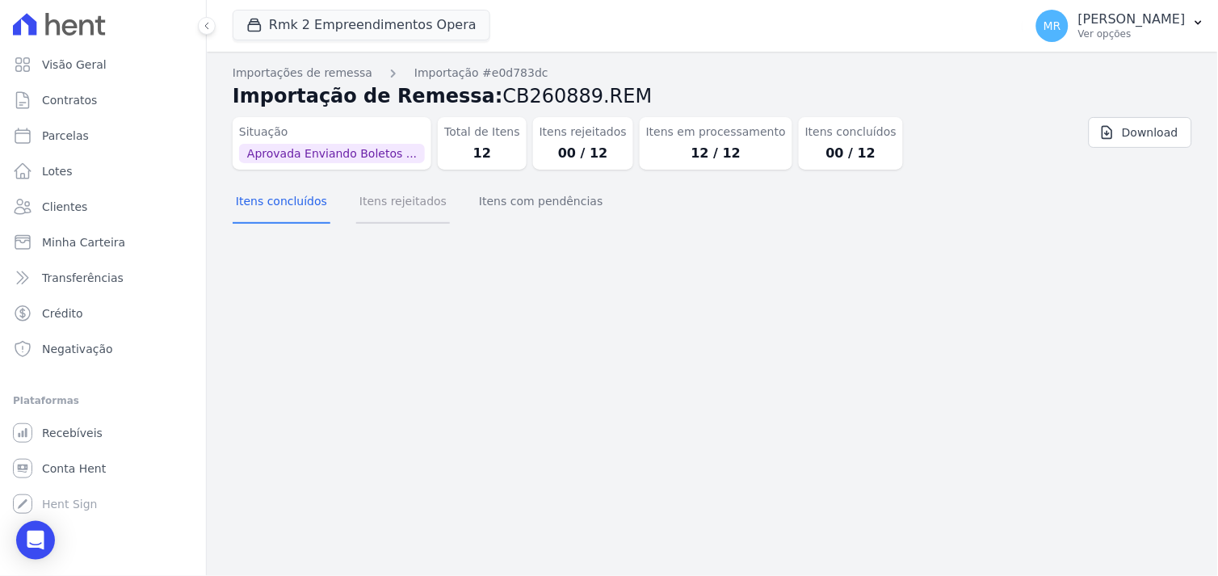
click at [394, 205] on button "Itens rejeitados" at bounding box center [403, 203] width 94 height 42
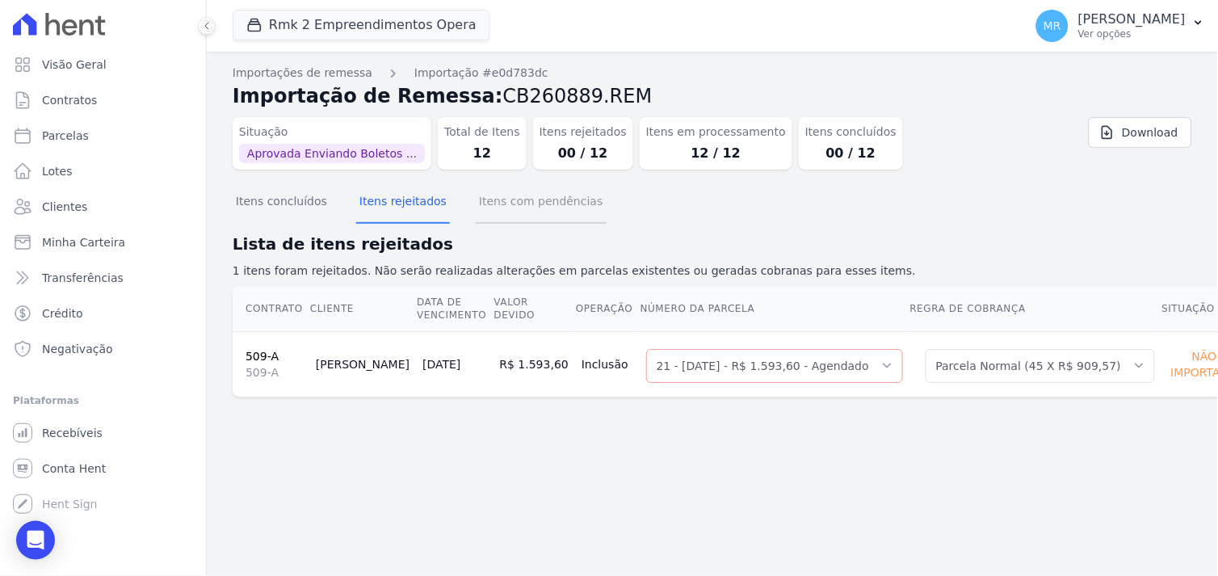
click at [519, 196] on button "Itens com pendências" at bounding box center [541, 203] width 130 height 42
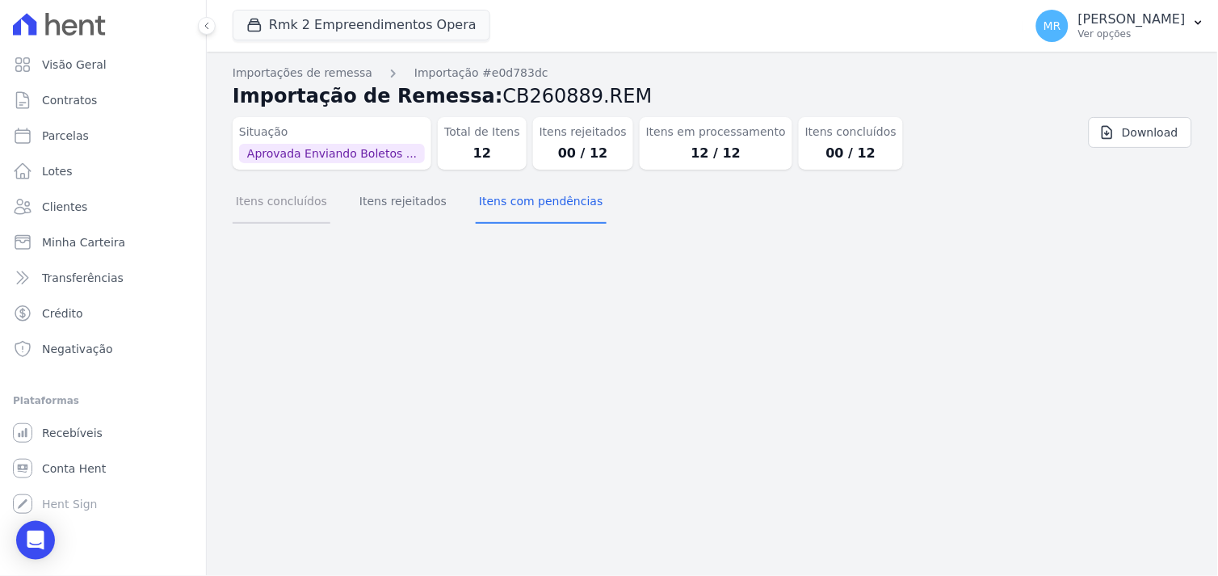
click at [267, 198] on button "Itens concluídos" at bounding box center [282, 203] width 98 height 42
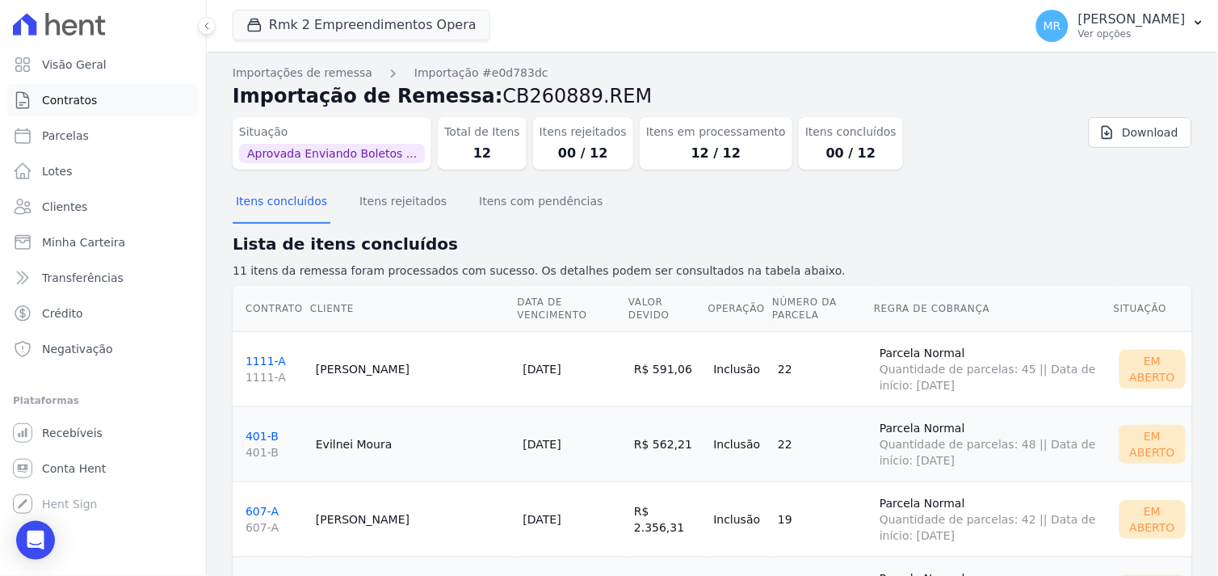
click at [73, 100] on span "Contratos" at bounding box center [69, 100] width 55 height 16
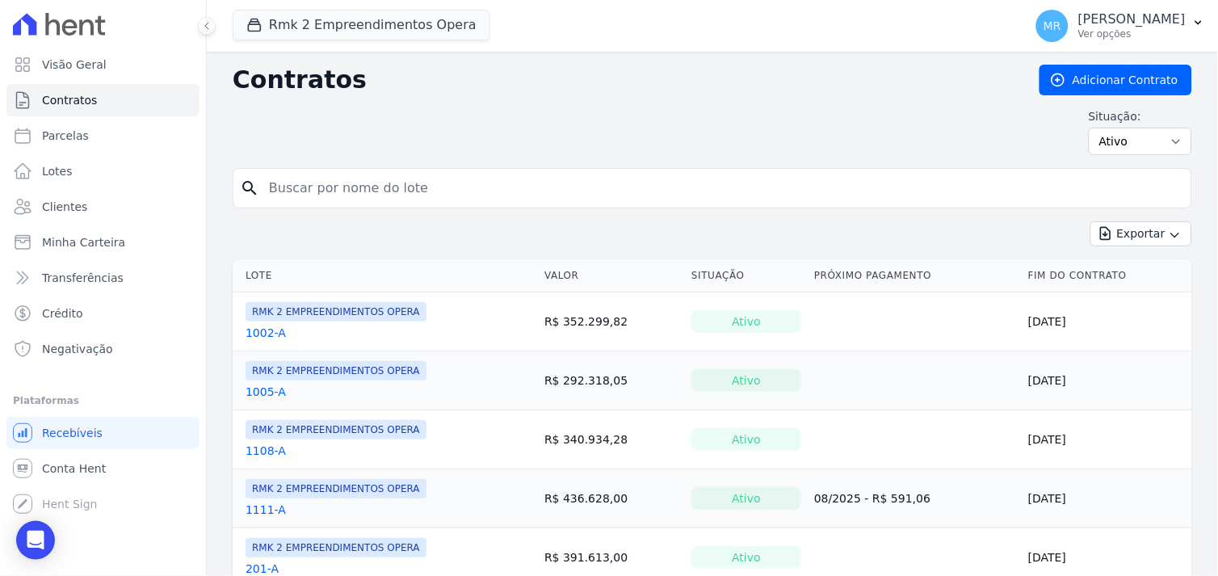
click at [317, 190] on input "search" at bounding box center [722, 188] width 926 height 32
type input "706"
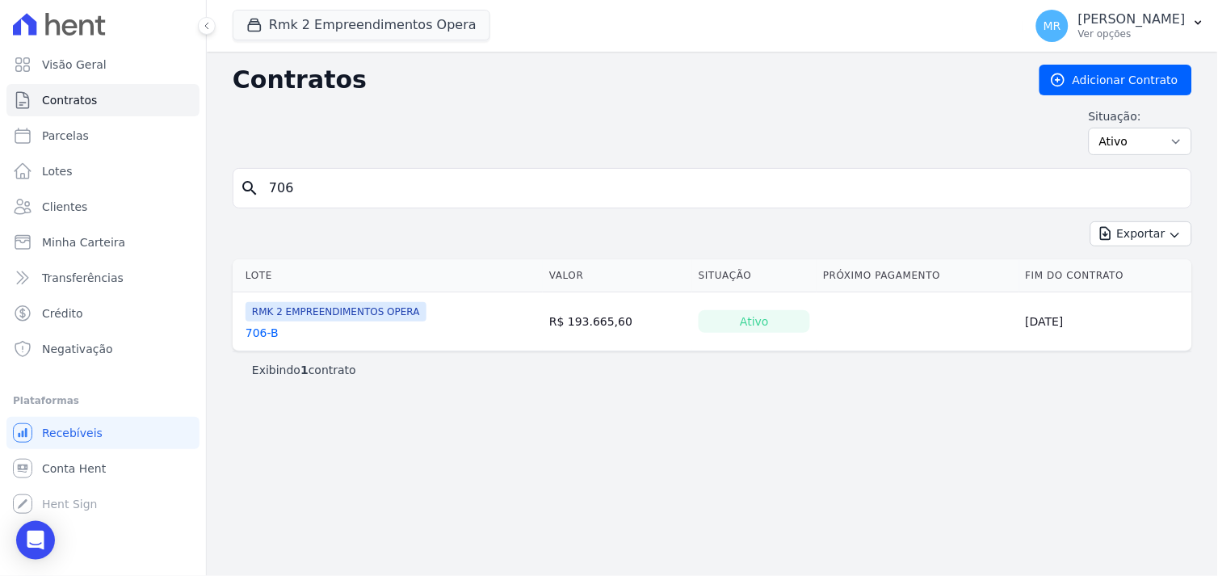
click at [259, 332] on link "706-B" at bounding box center [262, 333] width 33 height 16
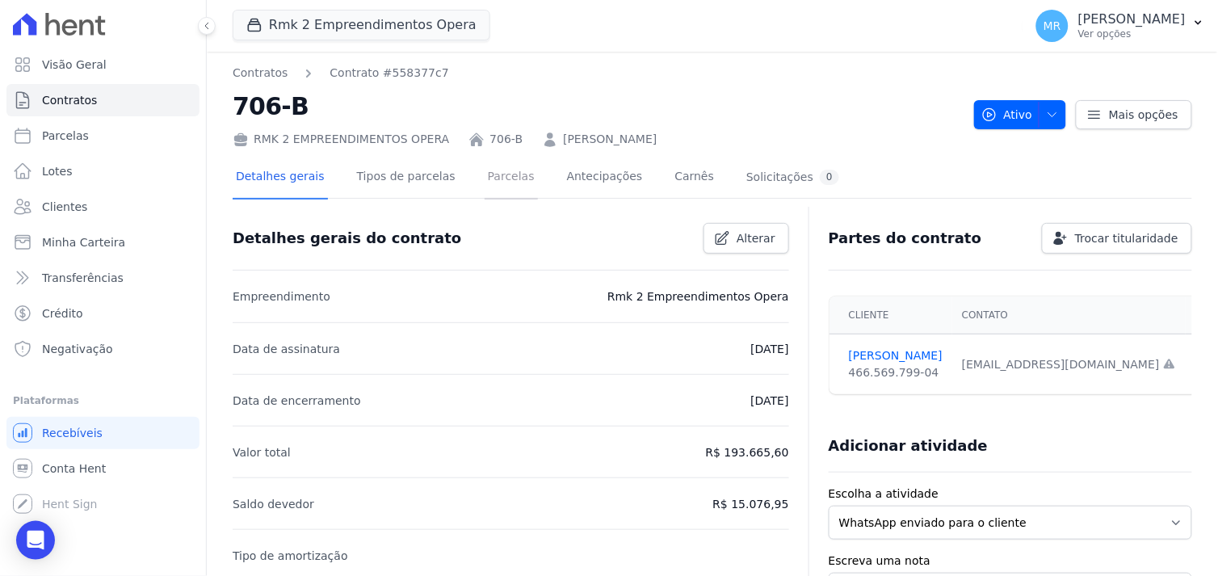
click at [490, 174] on link "Parcelas" at bounding box center [511, 178] width 53 height 43
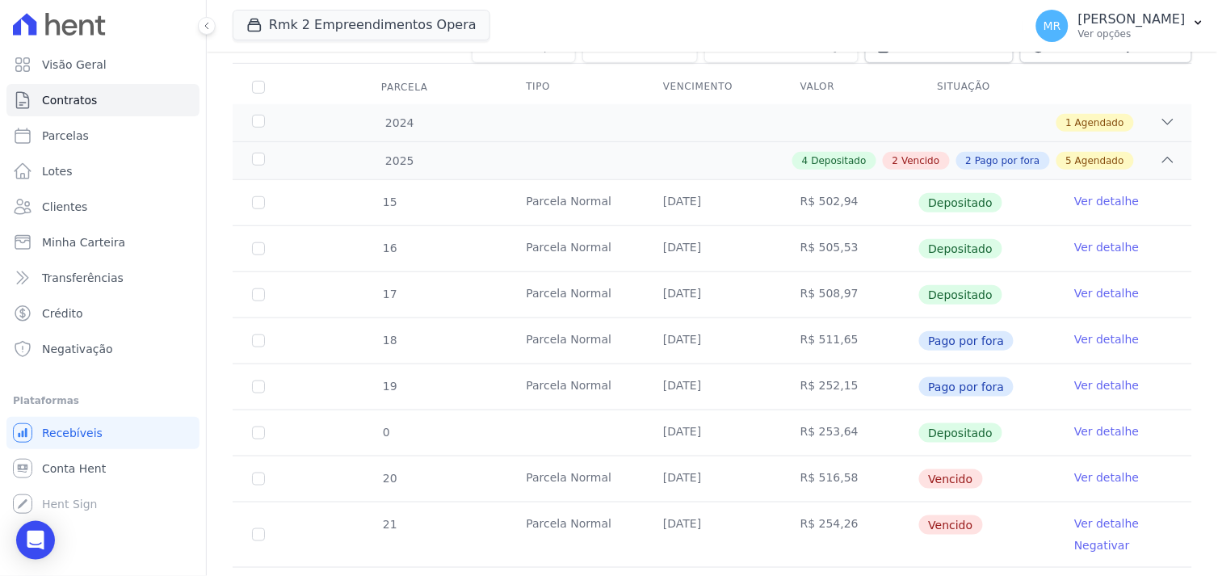
scroll to position [359, 0]
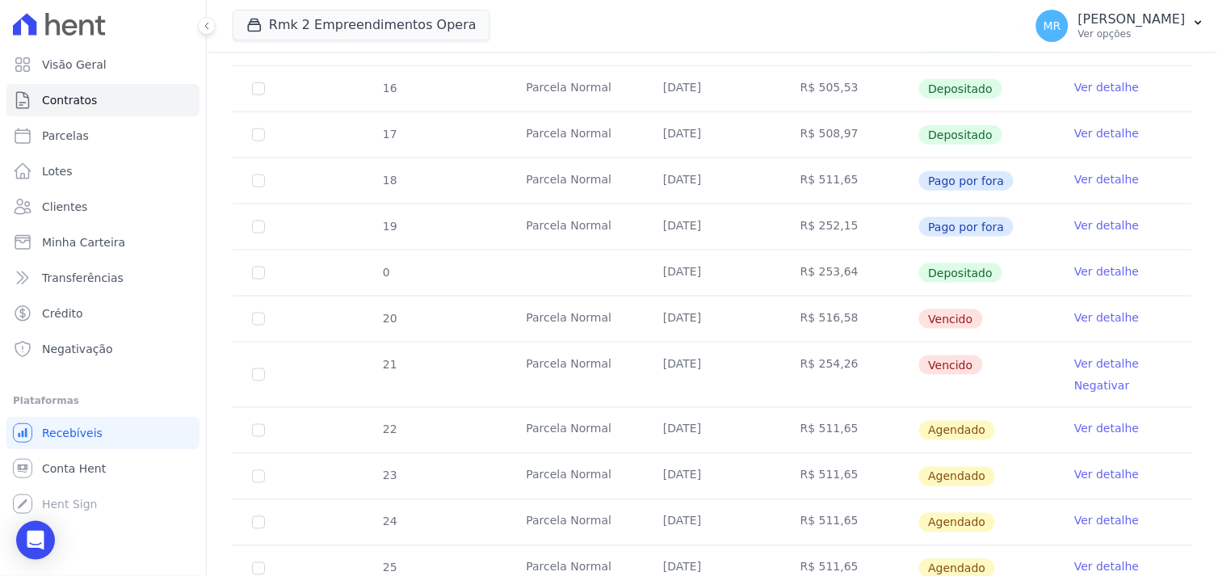
click at [1107, 424] on link "Ver detalhe" at bounding box center [1106, 429] width 65 height 16
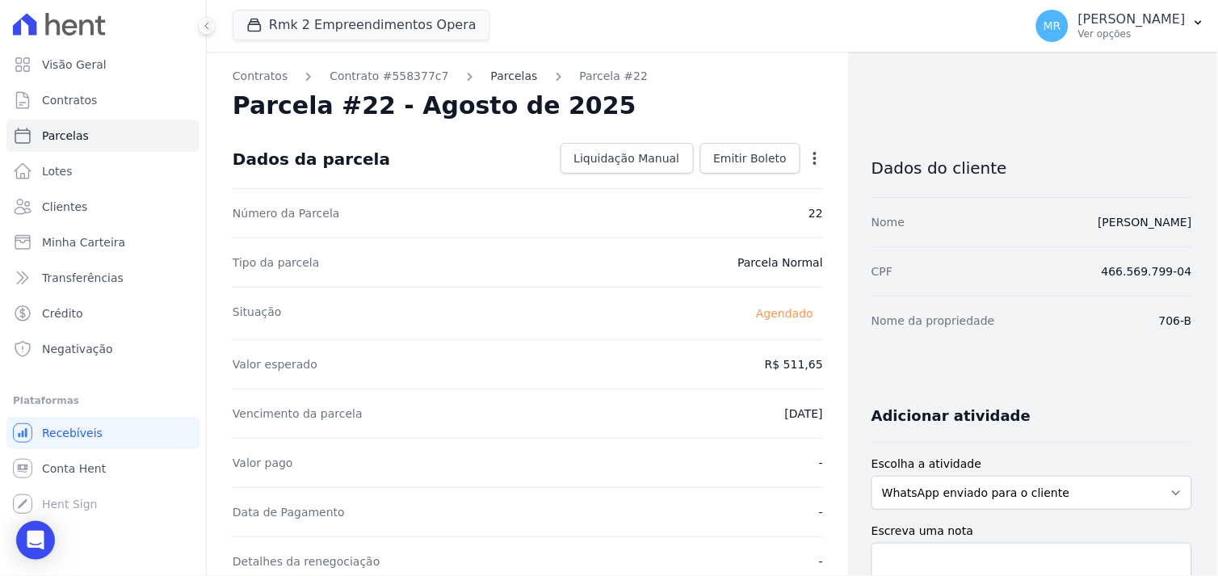
click at [491, 71] on link "Parcelas" at bounding box center [514, 76] width 47 height 17
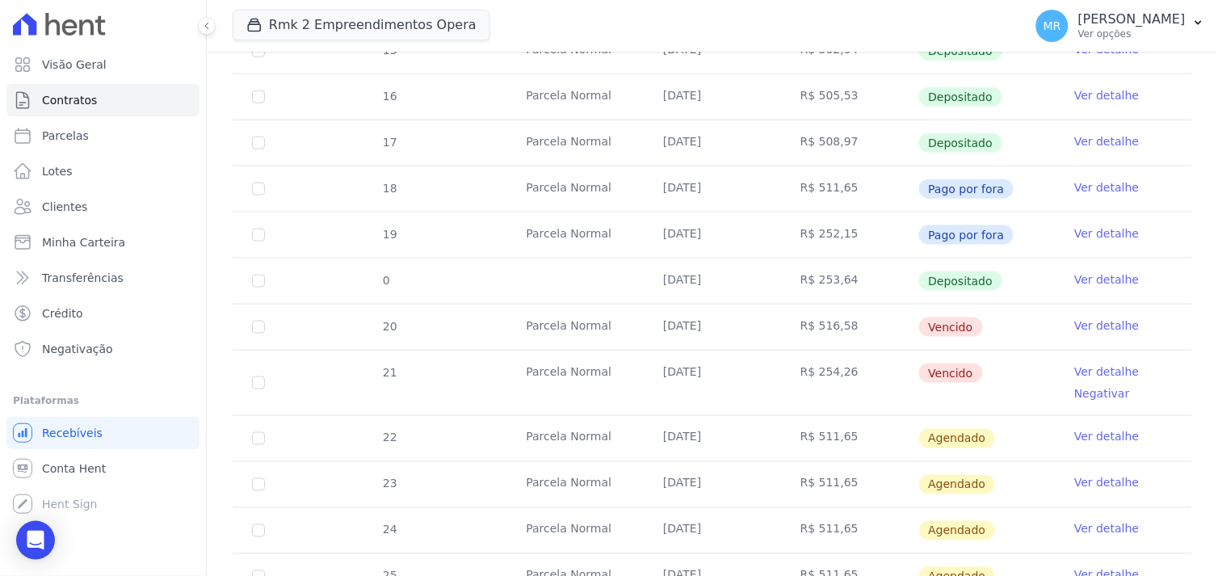
scroll to position [359, 0]
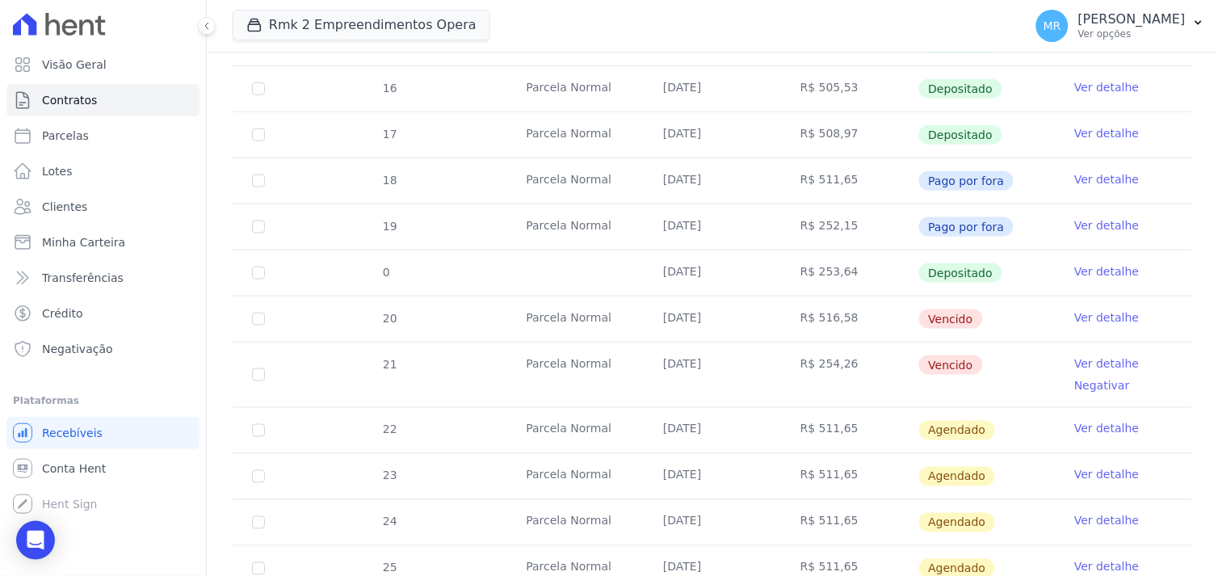
click at [1097, 428] on link "Ver detalhe" at bounding box center [1106, 429] width 65 height 16
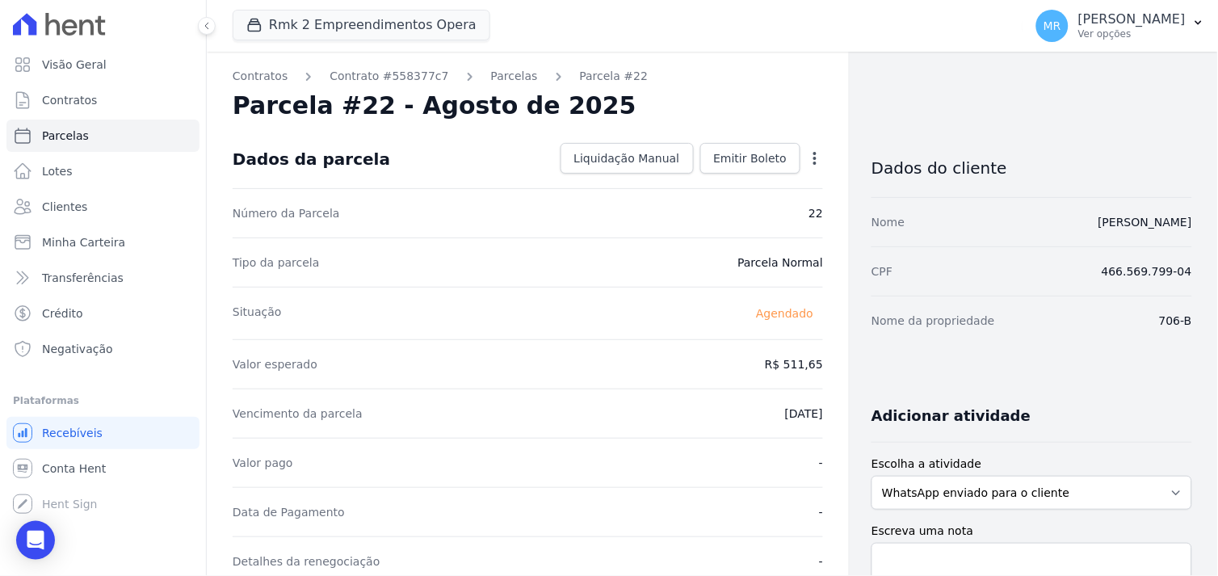
click at [807, 155] on icon "button" at bounding box center [815, 158] width 16 height 16
click at [713, 179] on link "Alterar" at bounding box center [746, 180] width 142 height 29
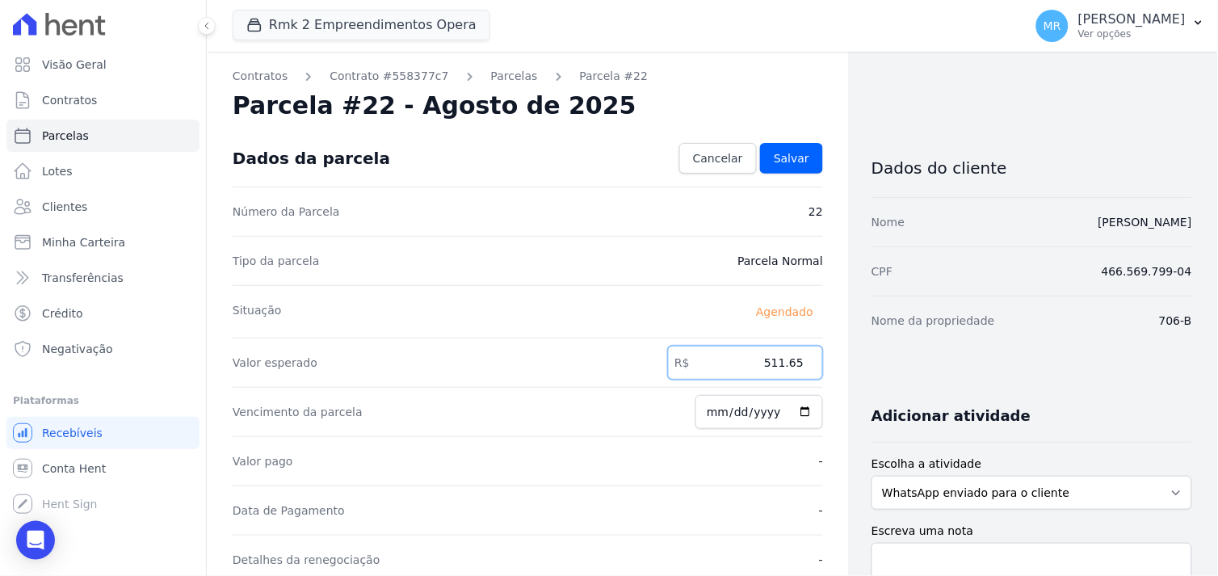
drag, startPoint x: 733, startPoint y: 370, endPoint x: 918, endPoint y: 263, distance: 213.5
type input "256.57"
click at [790, 156] on span "Salvar" at bounding box center [792, 158] width 36 height 16
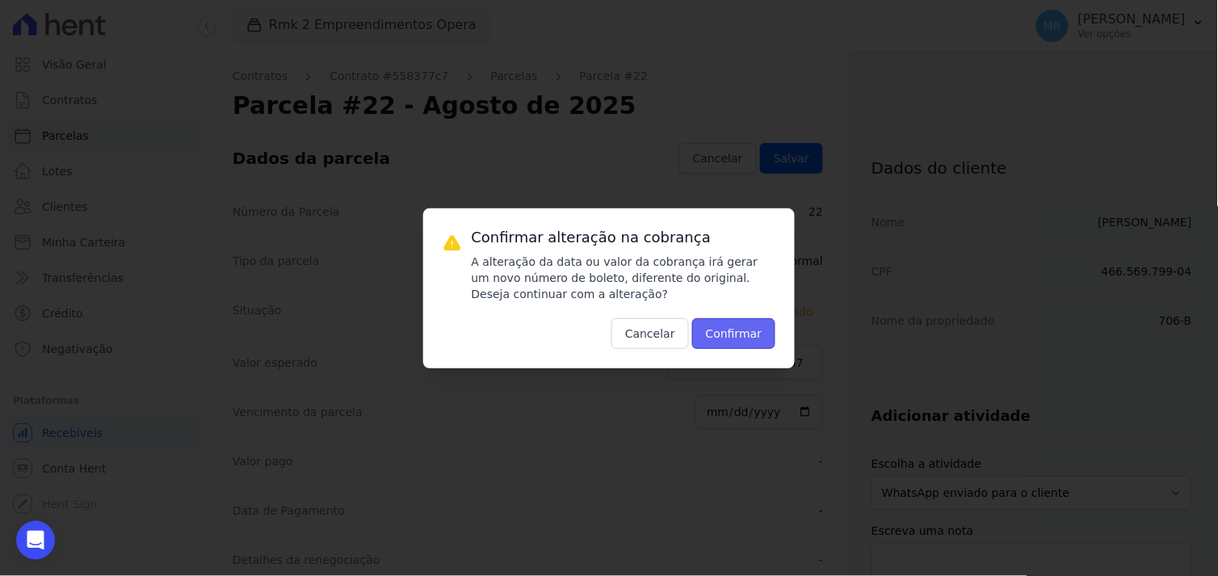
click at [740, 335] on button "Confirmar" at bounding box center [734, 333] width 84 height 31
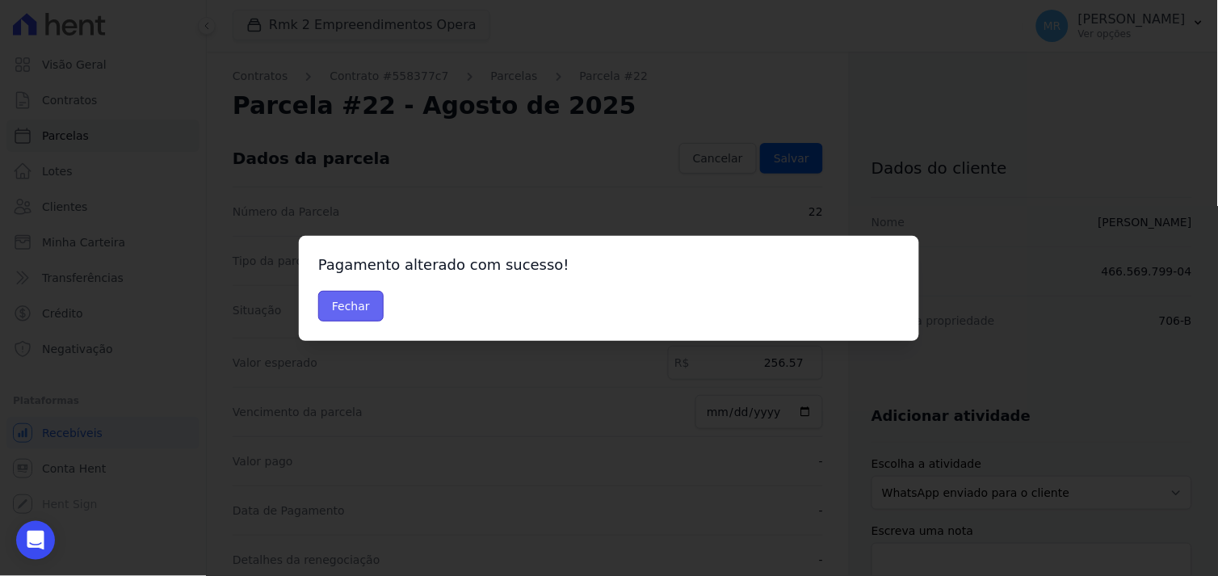
click at [326, 297] on button "Fechar" at bounding box center [350, 306] width 65 height 31
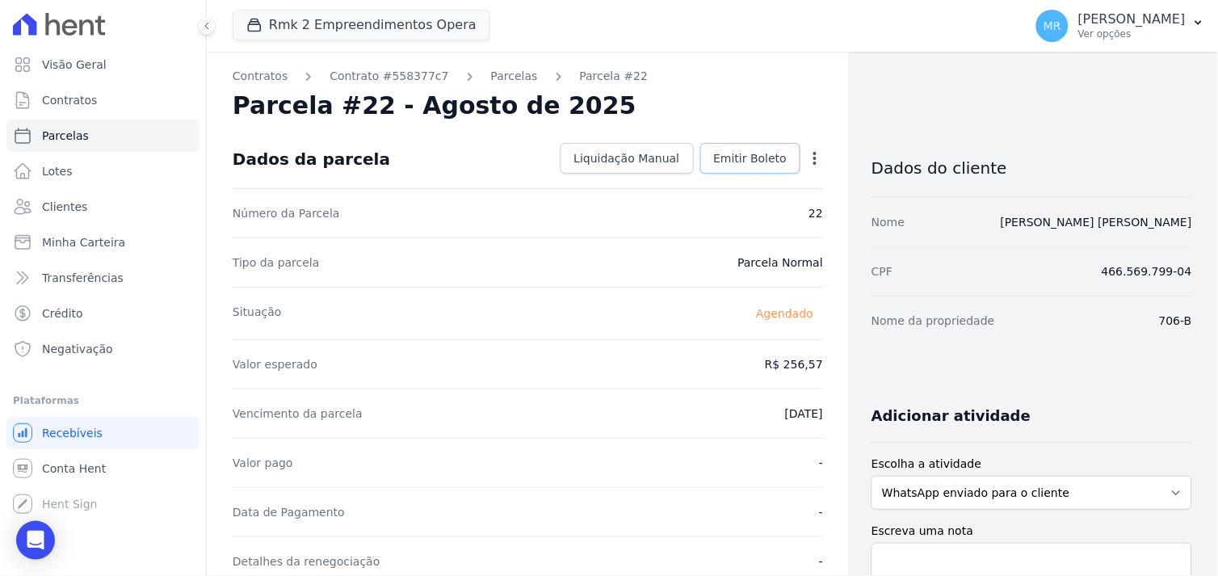
click at [736, 159] on span "Emitir Boleto" at bounding box center [751, 158] width 74 height 16
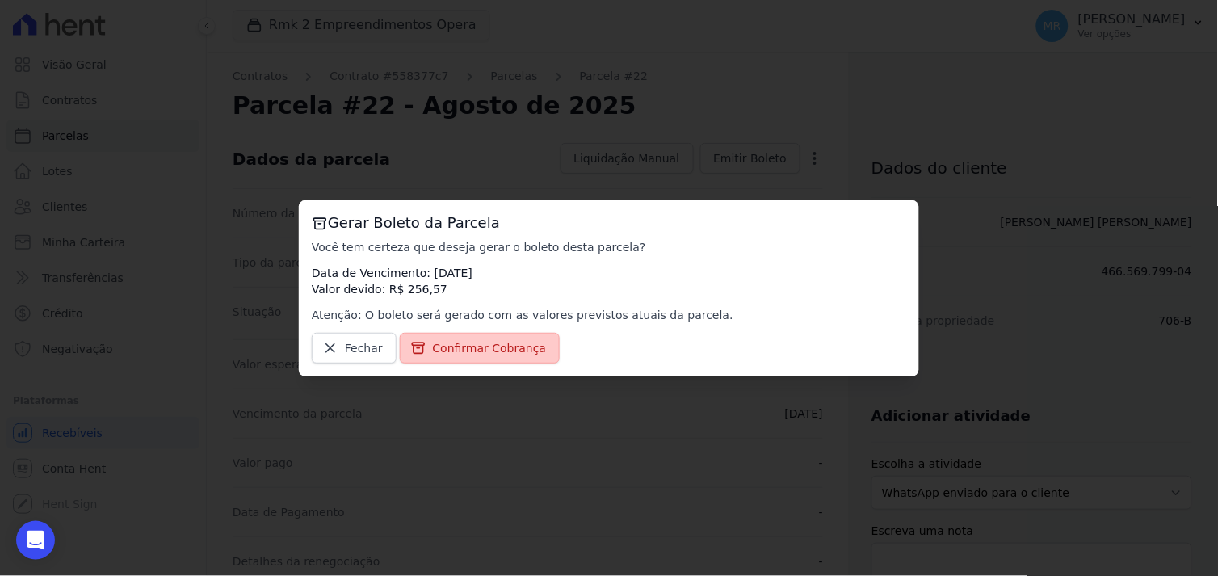
click at [465, 343] on span "Confirmar Cobrança" at bounding box center [490, 348] width 114 height 16
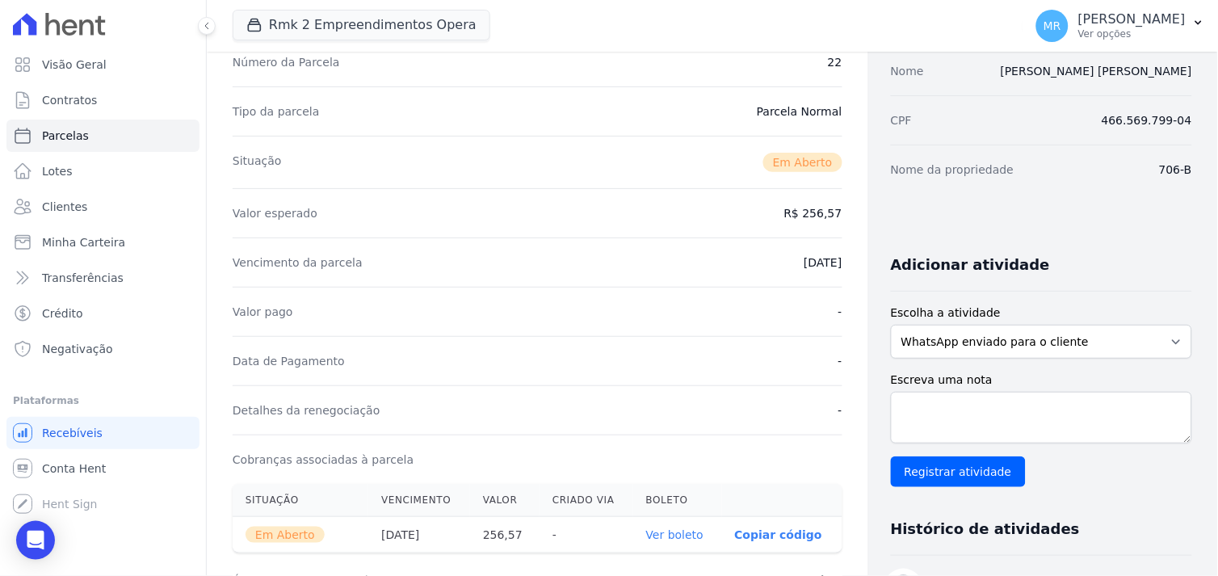
scroll to position [269, 0]
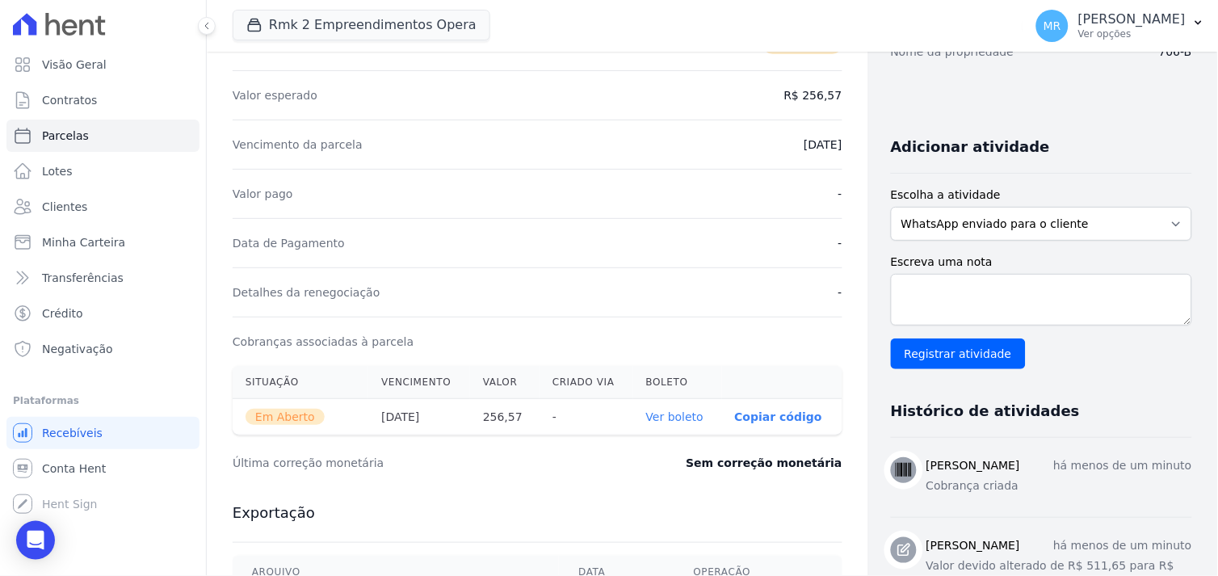
click at [663, 415] on link "Ver boleto" at bounding box center [674, 416] width 57 height 13
click at [68, 99] on span "Contratos" at bounding box center [69, 100] width 55 height 16
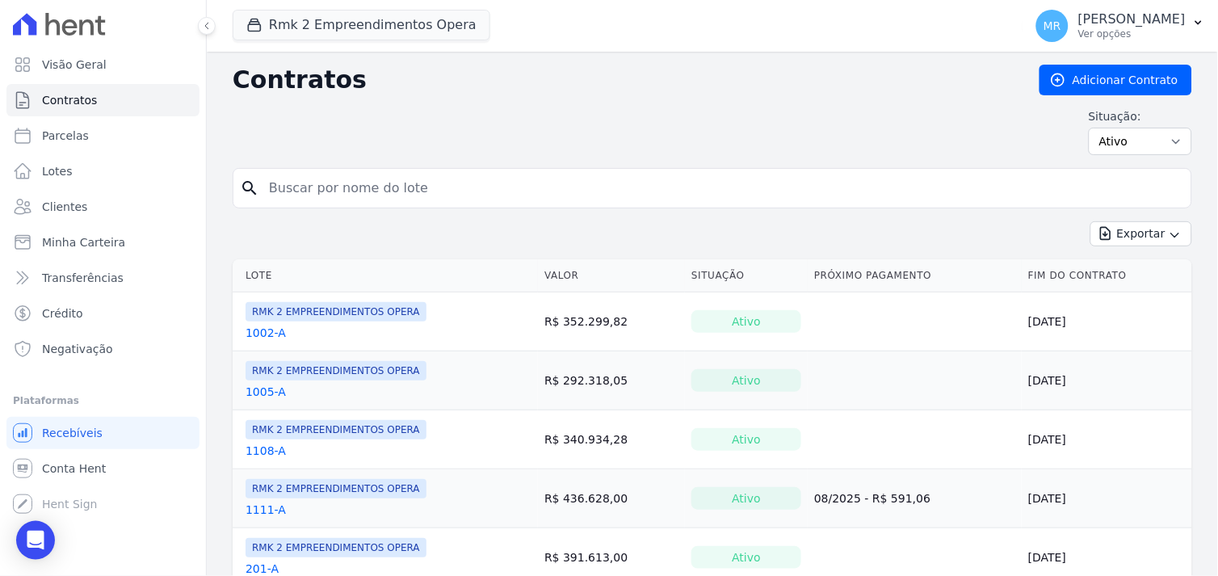
click at [313, 196] on input "search" at bounding box center [722, 188] width 926 height 32
type input "1111"
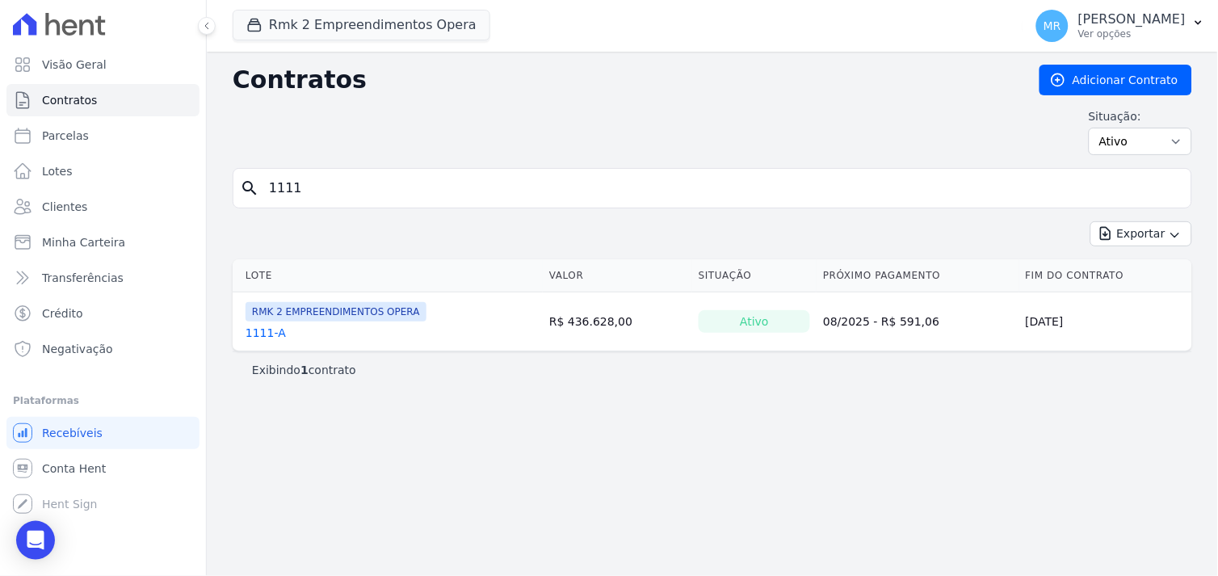
click at [249, 335] on link "1111-A" at bounding box center [266, 333] width 40 height 16
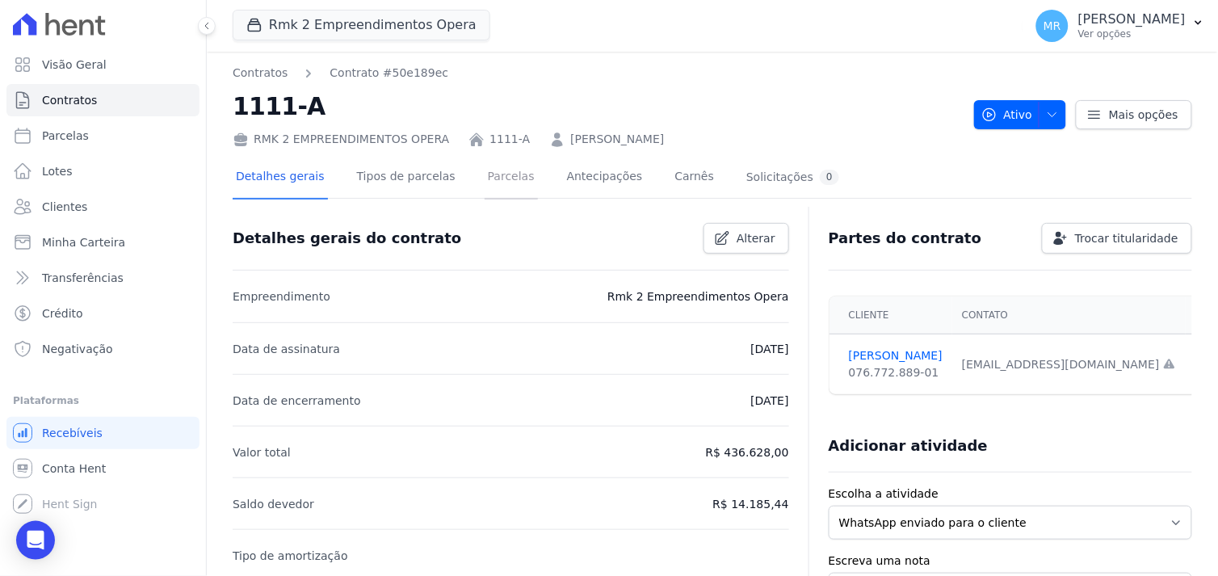
click at [494, 174] on link "Parcelas" at bounding box center [511, 178] width 53 height 43
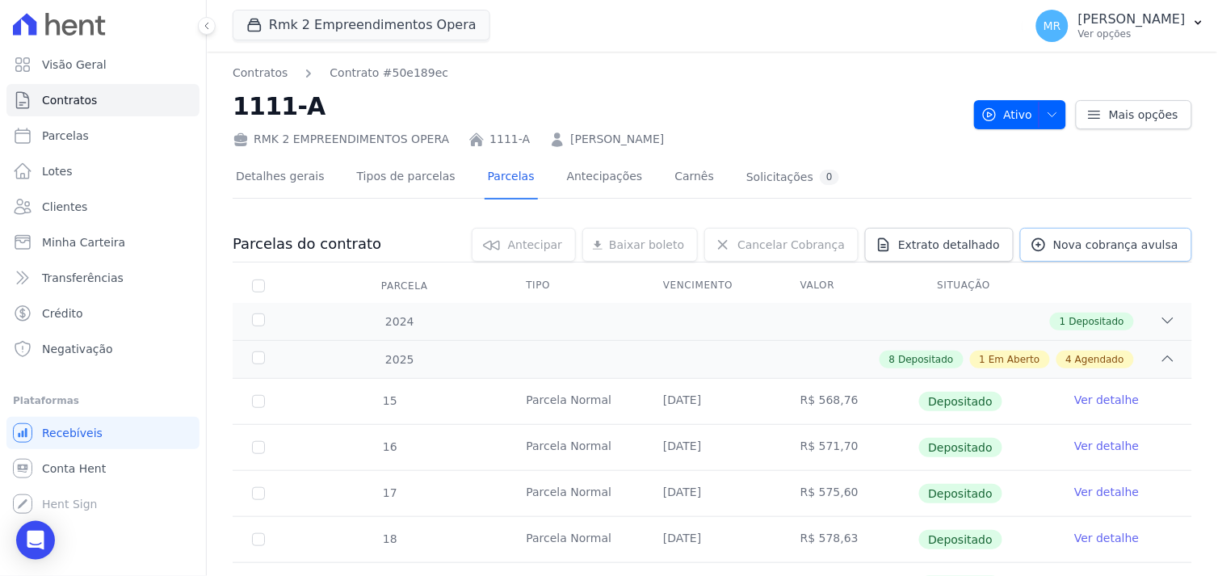
click at [1108, 244] on span "Nova cobrança avulsa" at bounding box center [1115, 245] width 125 height 16
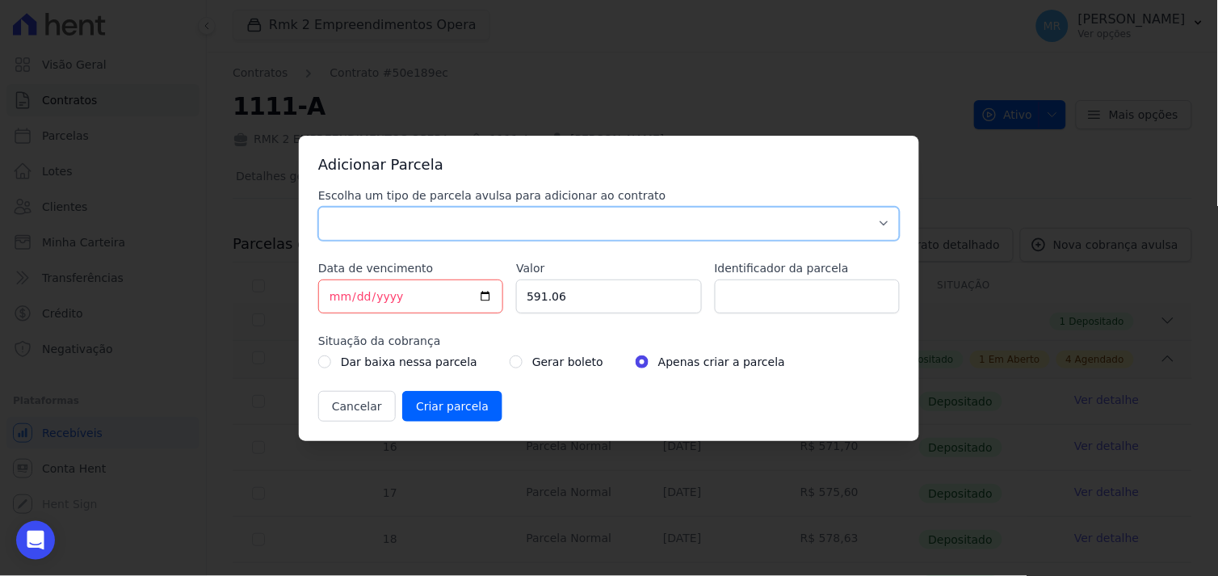
click at [444, 223] on select "Parcela Normal Sinal Caução Intercalada Chaves Pré Chaves Pós Chaves Taxas Quit…" at bounding box center [609, 224] width 582 height 34
select select "others"
click at [318, 207] on select "Parcela Normal Sinal Caução Intercalada Chaves Pré Chaves Pós Chaves Taxas Quit…" at bounding box center [609, 224] width 582 height 34
drag, startPoint x: 397, startPoint y: 300, endPoint x: 292, endPoint y: 281, distance: 106.7
click at [292, 281] on div "Adicionar Parcela Escolha um tipo de parcela avulsa para adicionar ao contrato …" at bounding box center [609, 288] width 1218 height 576
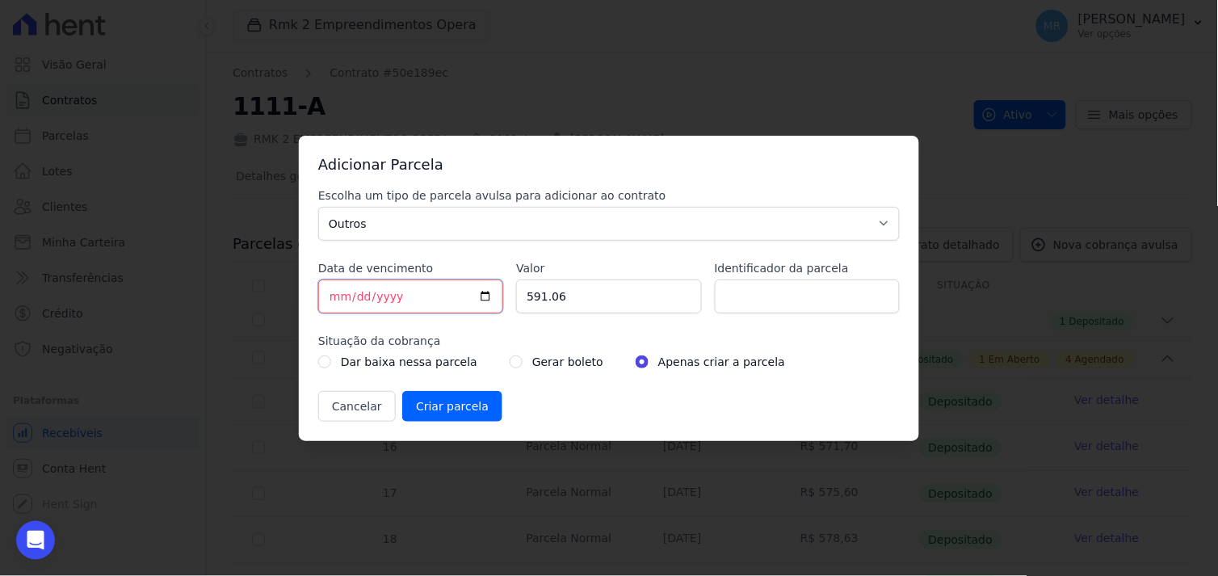
type input "[DATE]"
drag, startPoint x: 521, startPoint y: 305, endPoint x: 498, endPoint y: 310, distance: 24.1
click at [487, 308] on div "Escolha um tipo de parcela avulsa para adicionar ao contrato Parcela Normal Sin…" at bounding box center [609, 304] width 582 height 234
type input "11113.75"
type input "balao"
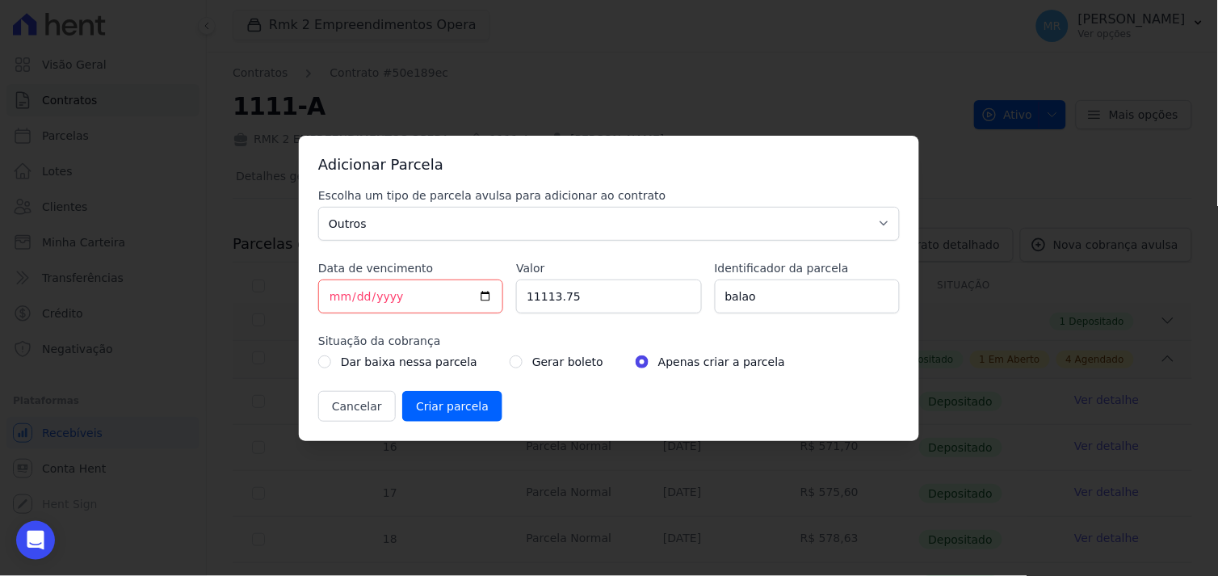
click at [599, 400] on div "Cancelar Criar parcela" at bounding box center [609, 406] width 582 height 31
click at [510, 359] on input "radio" at bounding box center [516, 361] width 13 height 13
radio input "true"
click at [453, 404] on input "Criar parcela" at bounding box center [452, 406] width 100 height 31
